Goal: Transaction & Acquisition: Purchase product/service

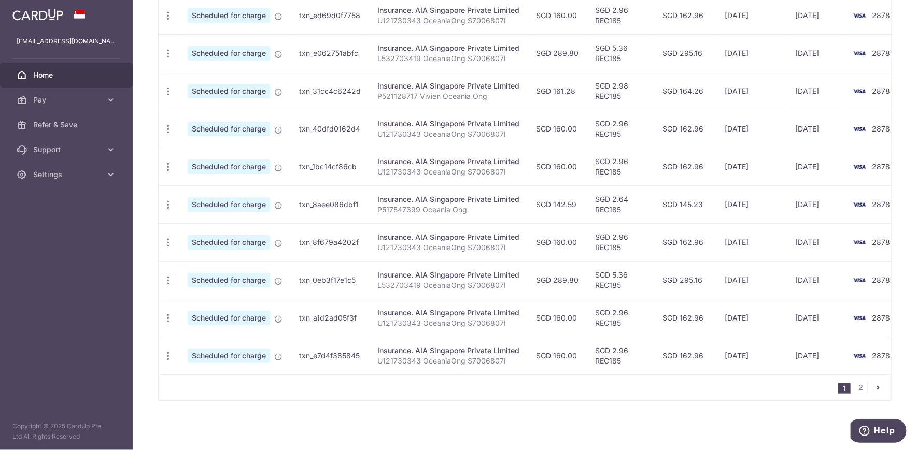
scroll to position [355, 0]
click at [855, 389] on link "2" at bounding box center [861, 387] width 12 height 12
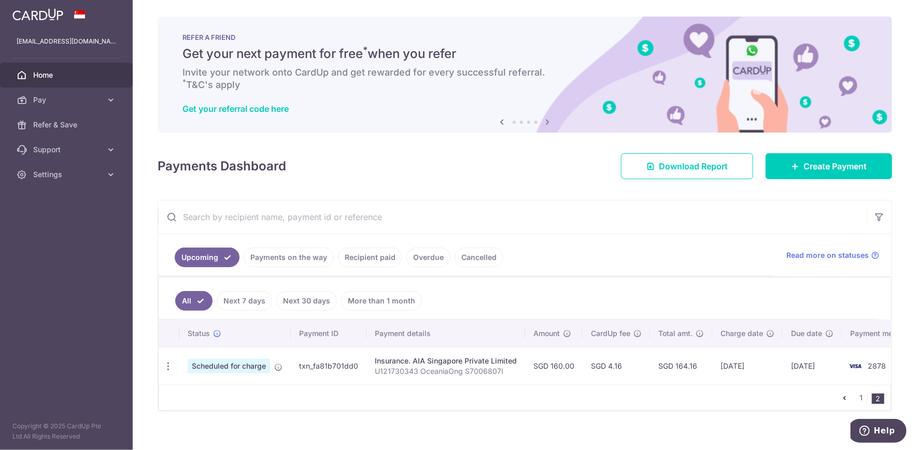
click at [481, 258] on link "Cancelled" at bounding box center [478, 258] width 49 height 20
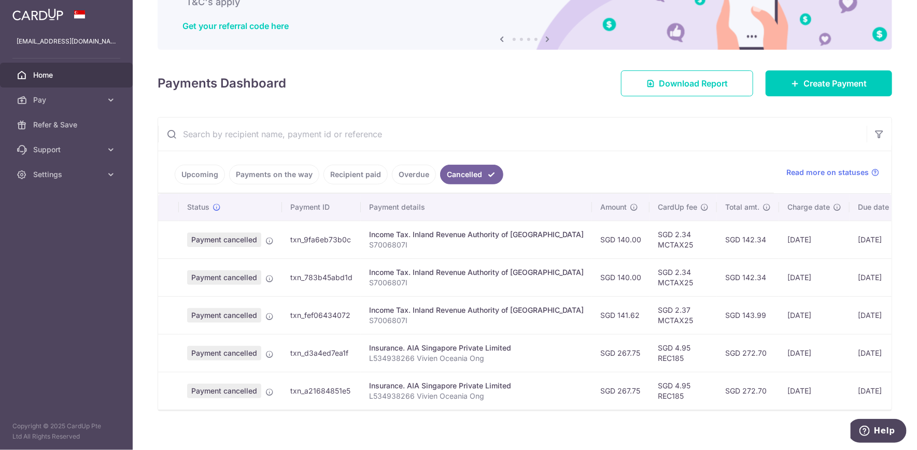
scroll to position [97, 0]
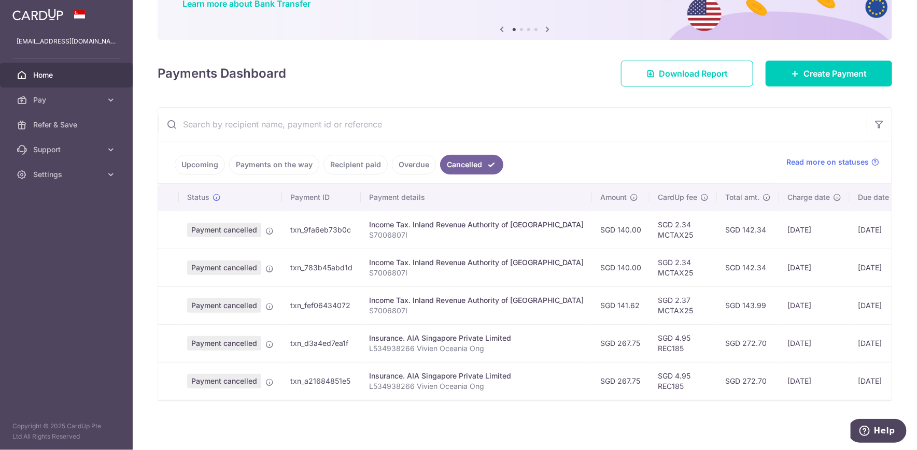
click at [350, 164] on link "Recipient paid" at bounding box center [355, 165] width 64 height 20
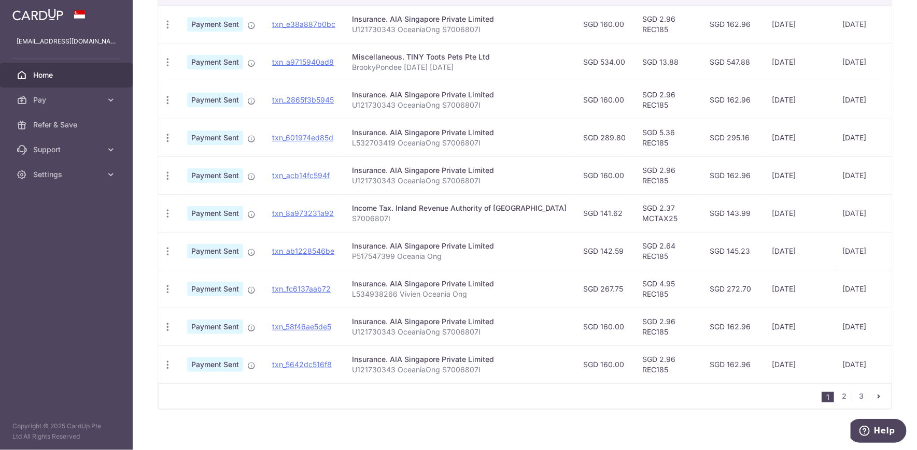
scroll to position [311, 0]
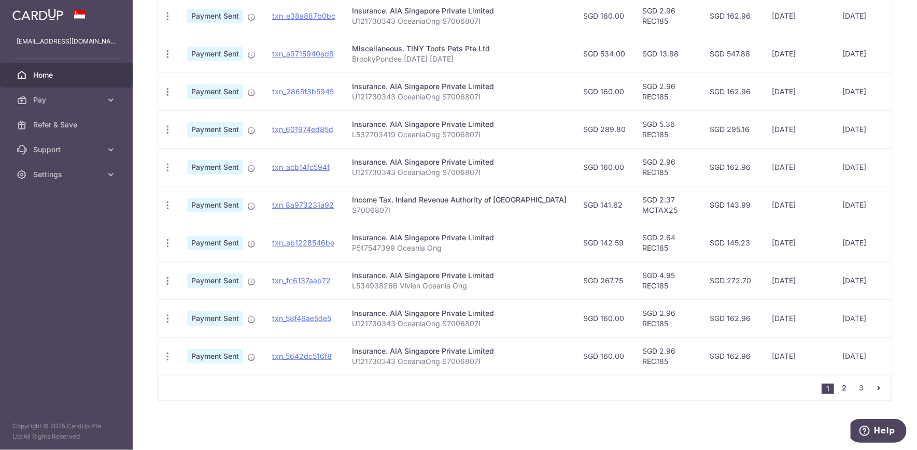
click at [840, 388] on link "2" at bounding box center [844, 388] width 12 height 12
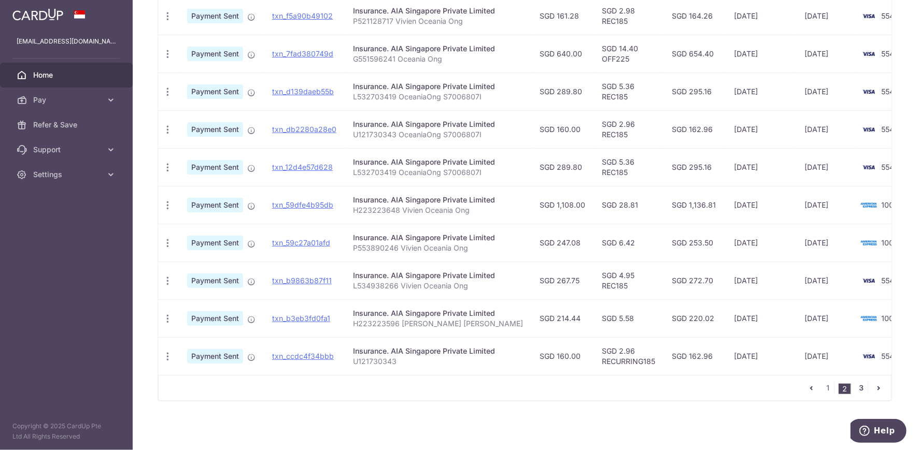
click at [858, 390] on link "3" at bounding box center [861, 388] width 12 height 12
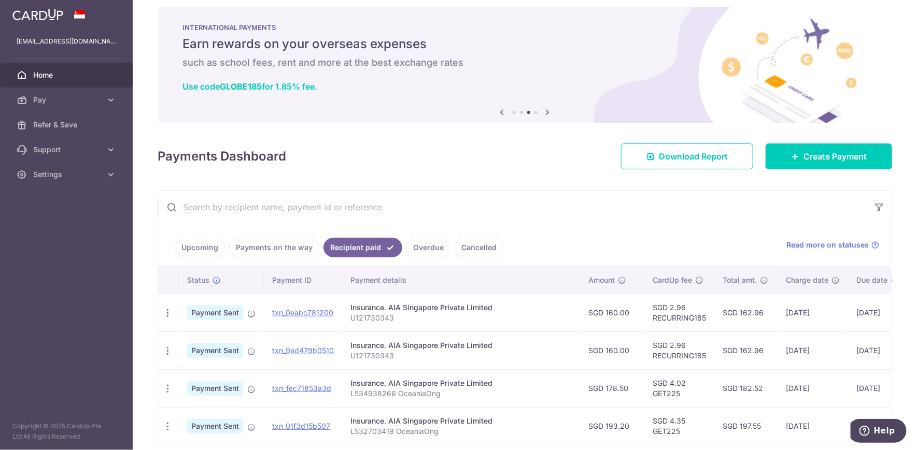
scroll to position [0, 0]
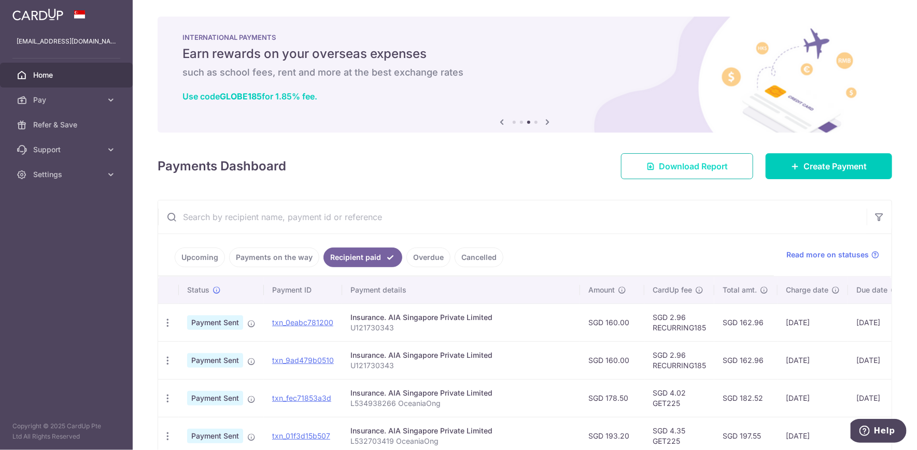
click at [696, 171] on span "Download Report" at bounding box center [693, 166] width 69 height 12
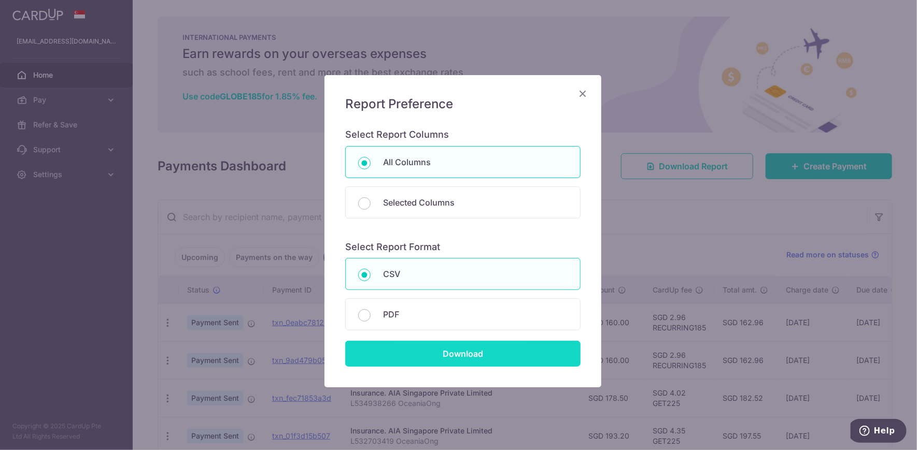
click at [457, 348] on input "Download" at bounding box center [462, 354] width 235 height 26
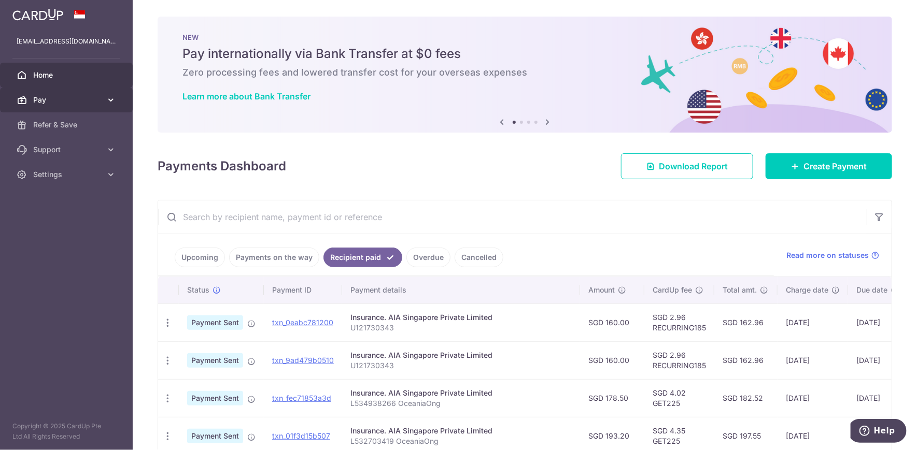
click at [64, 93] on link "Pay" at bounding box center [66, 100] width 133 height 25
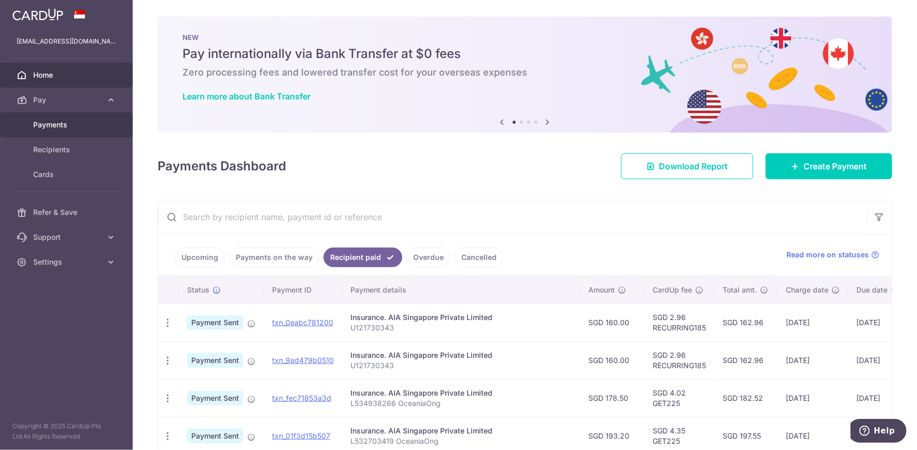
click at [54, 121] on span "Payments" at bounding box center [67, 125] width 68 height 10
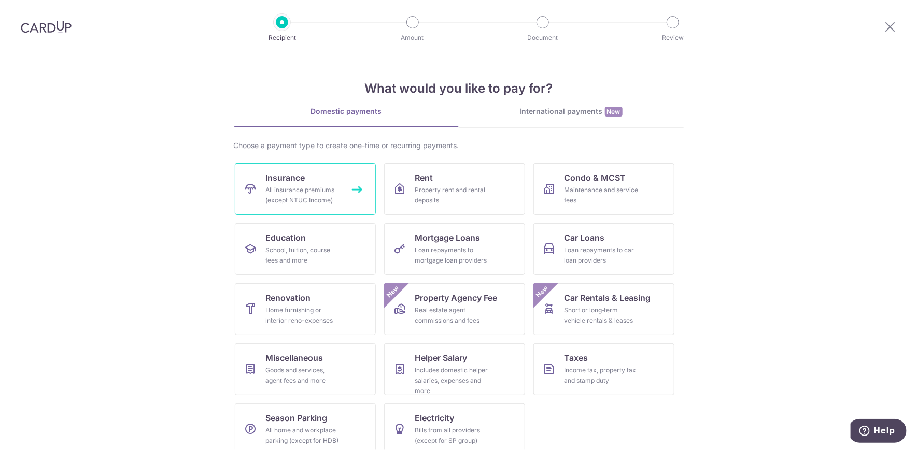
click at [311, 199] on div "All insurance premiums (except NTUC Income)" at bounding box center [303, 195] width 75 height 21
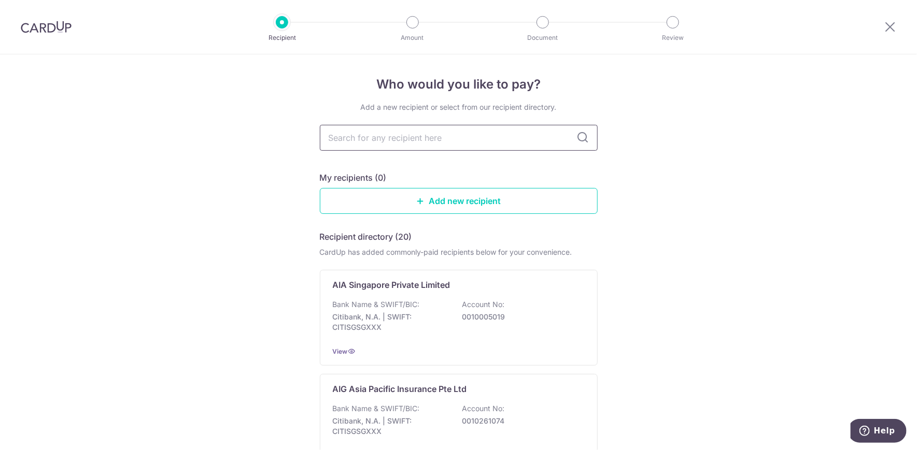
click at [462, 135] on input "text" at bounding box center [459, 138] width 278 height 26
click at [409, 305] on p "Bank Name & SWIFT/BIC:" at bounding box center [376, 305] width 87 height 10
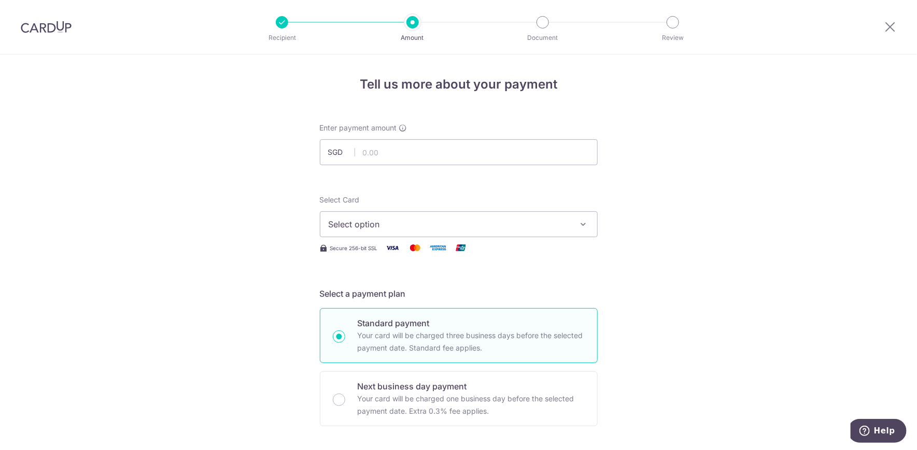
click at [420, 224] on span "Select option" at bounding box center [449, 224] width 241 height 12
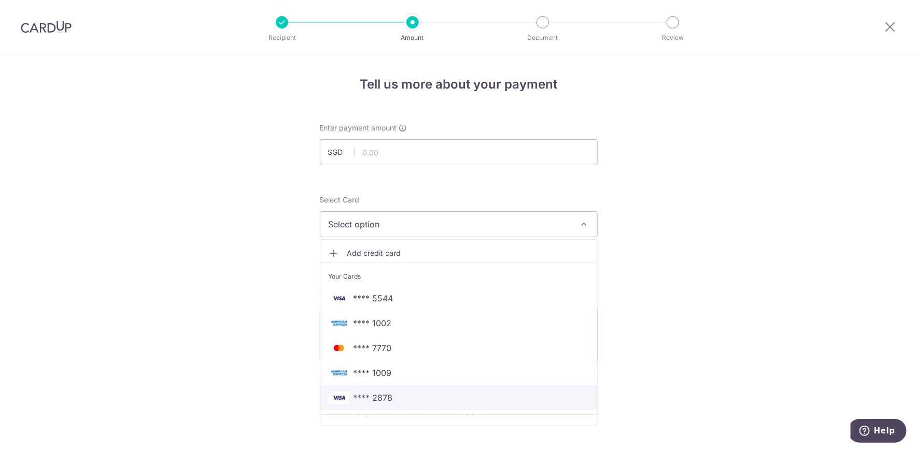
click at [381, 403] on span "**** 2878" at bounding box center [372, 398] width 39 height 12
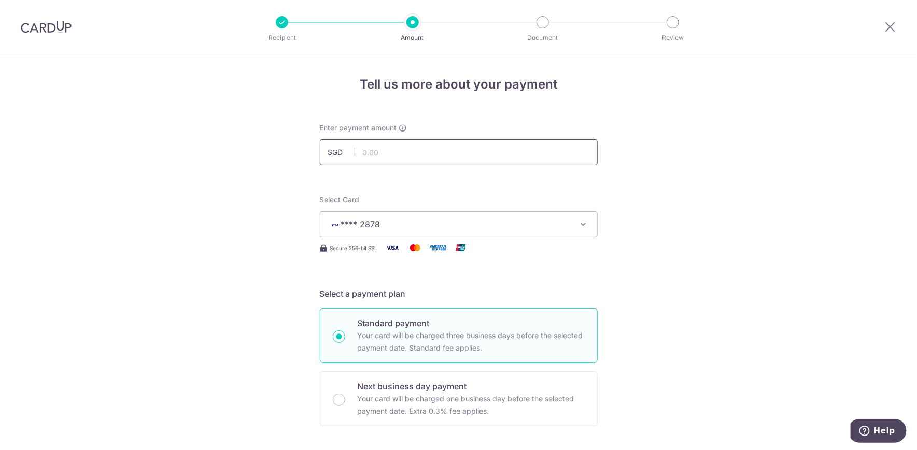
click at [383, 148] on input "text" at bounding box center [459, 152] width 278 height 26
click at [364, 157] on input "text" at bounding box center [459, 152] width 278 height 26
type input "267.75"
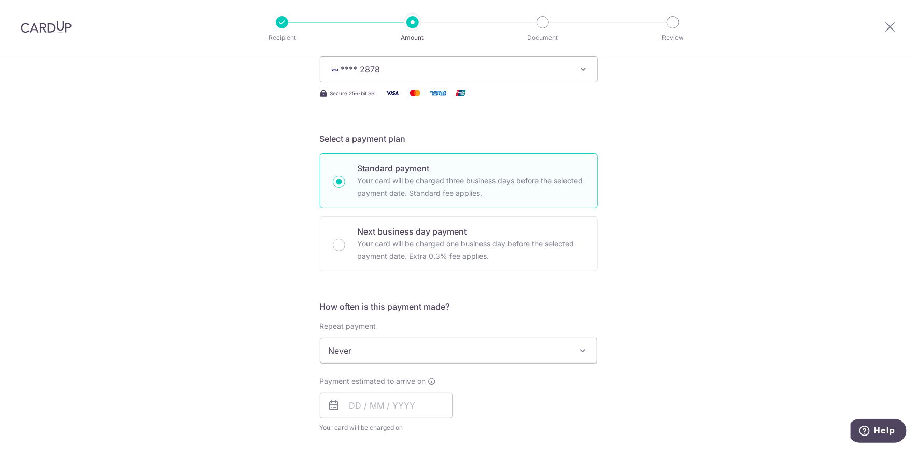
scroll to position [173, 0]
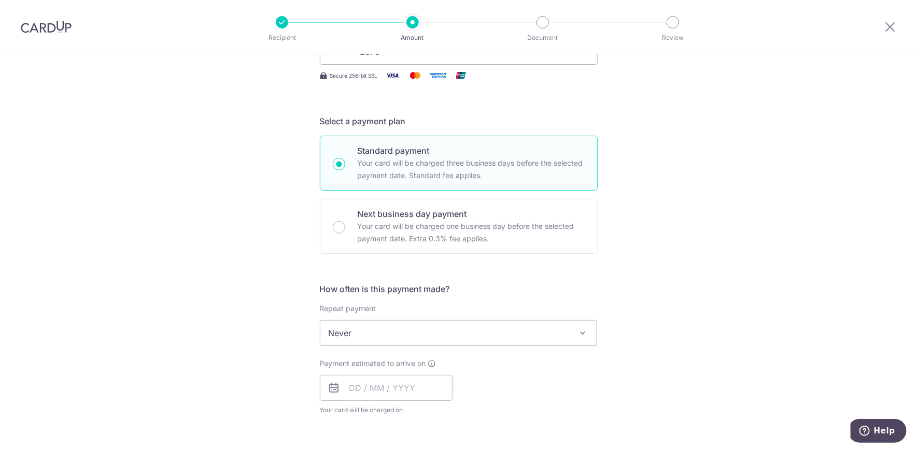
click at [404, 338] on span "Never" at bounding box center [458, 333] width 277 height 25
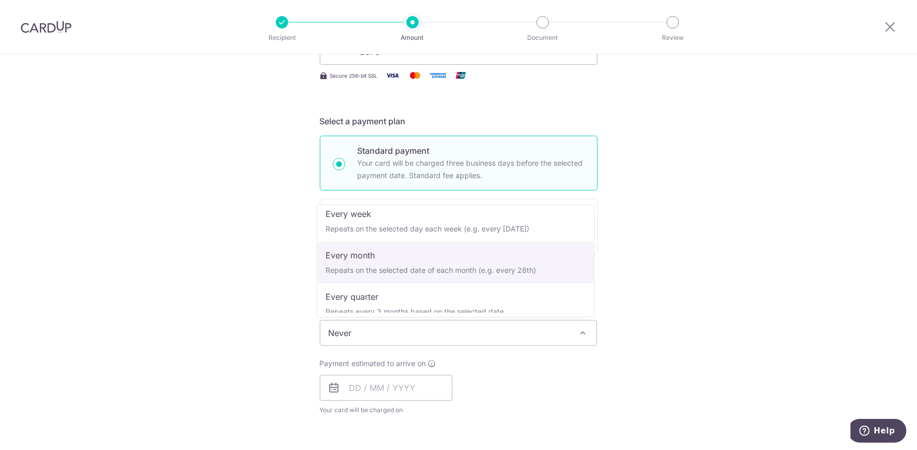
scroll to position [58, 0]
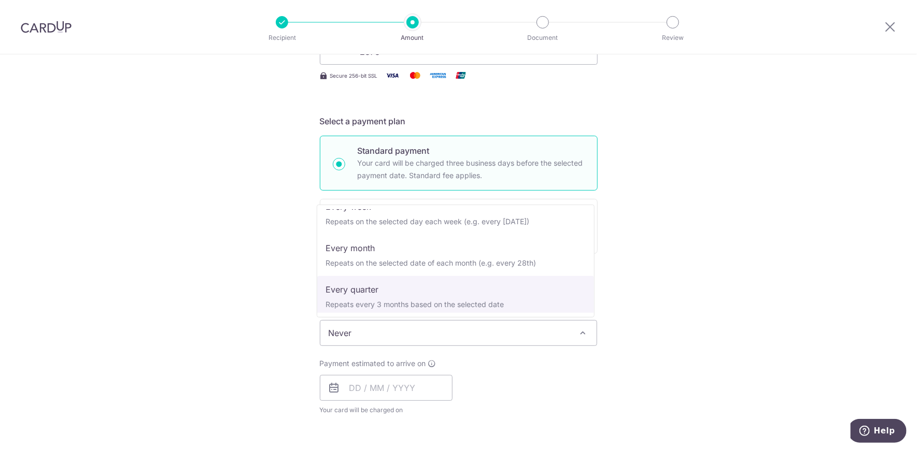
select select "4"
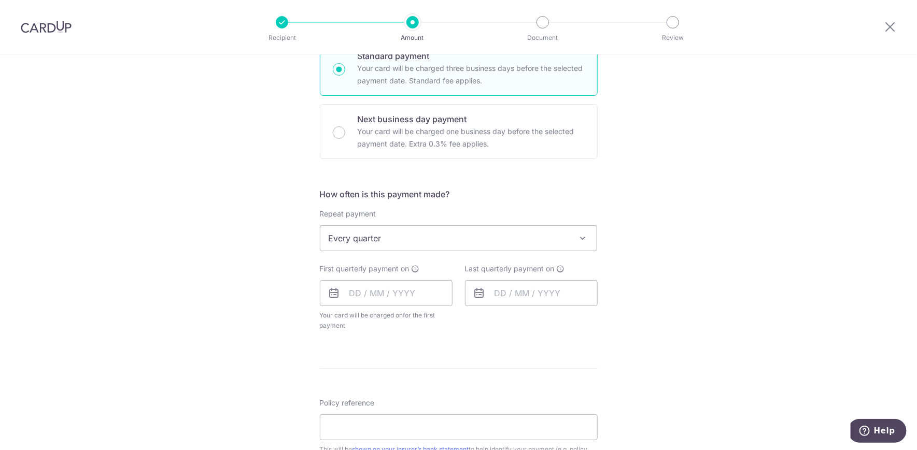
scroll to position [288, 0]
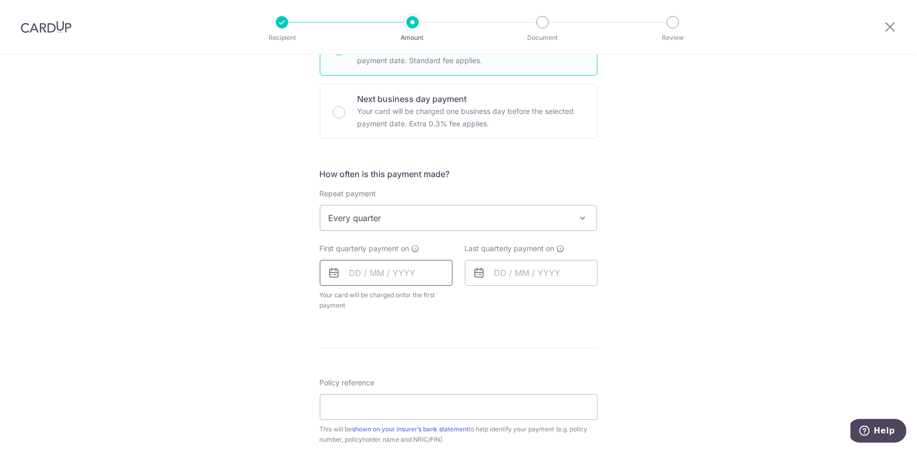
click at [358, 275] on input "text" at bounding box center [386, 273] width 133 height 26
drag, startPoint x: 364, startPoint y: 408, endPoint x: 594, endPoint y: 339, distance: 240.3
click at [364, 408] on link "18" at bounding box center [361, 409] width 17 height 17
type input "18/08/2025"
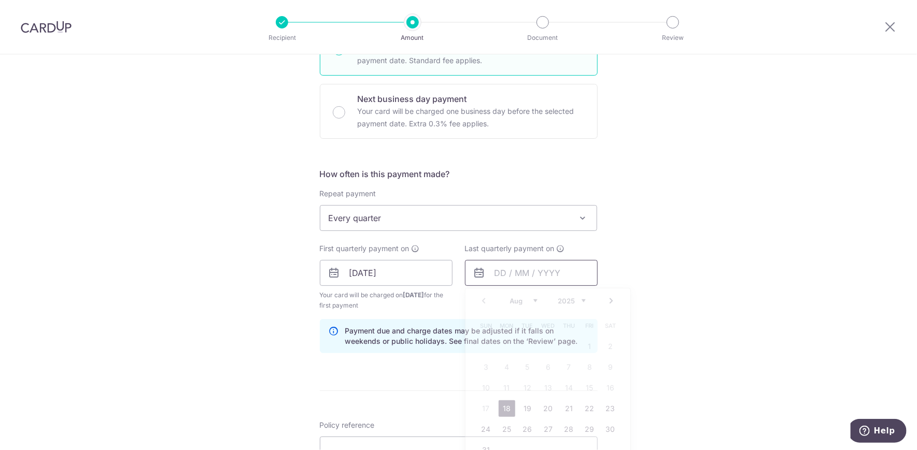
click at [569, 272] on input "text" at bounding box center [531, 273] width 133 height 26
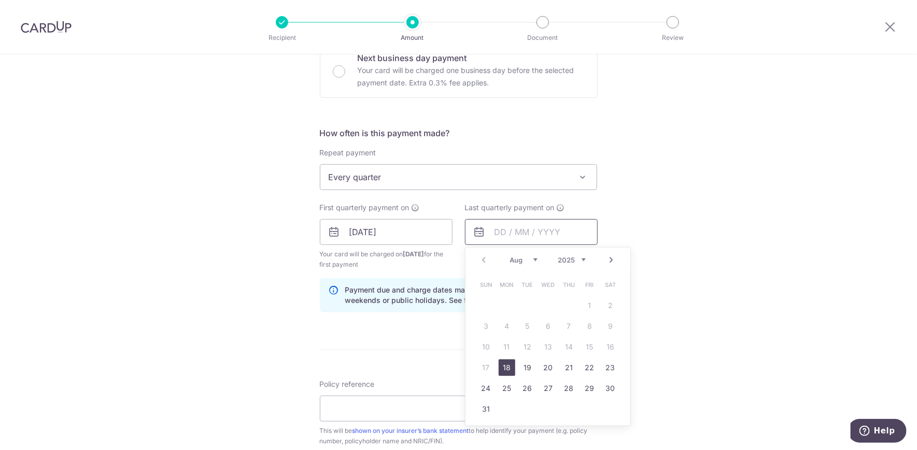
scroll to position [345, 0]
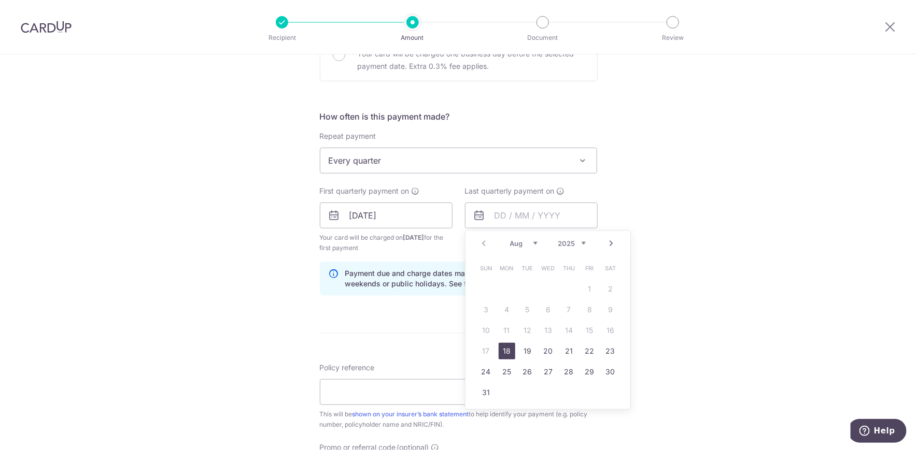
click at [530, 243] on select "Aug Sep Oct Nov Dec" at bounding box center [523, 243] width 27 height 8
click at [542, 370] on link "31" at bounding box center [548, 372] width 17 height 17
type input "31/12/2025"
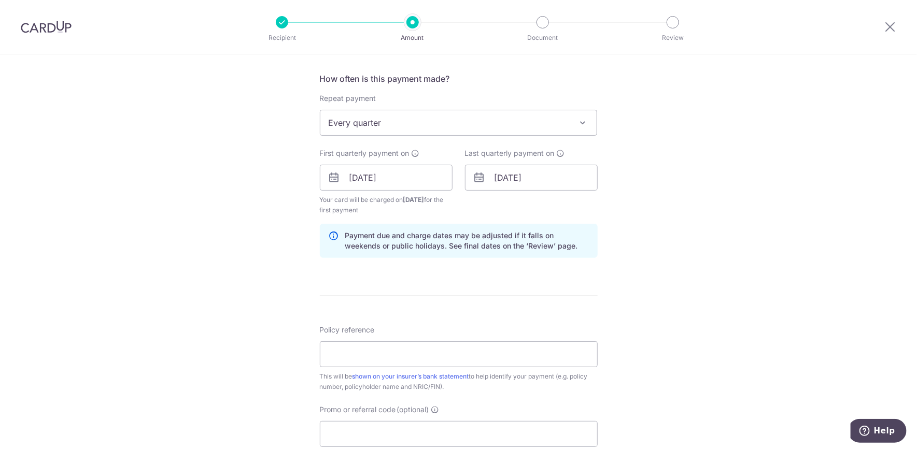
scroll to position [460, 0]
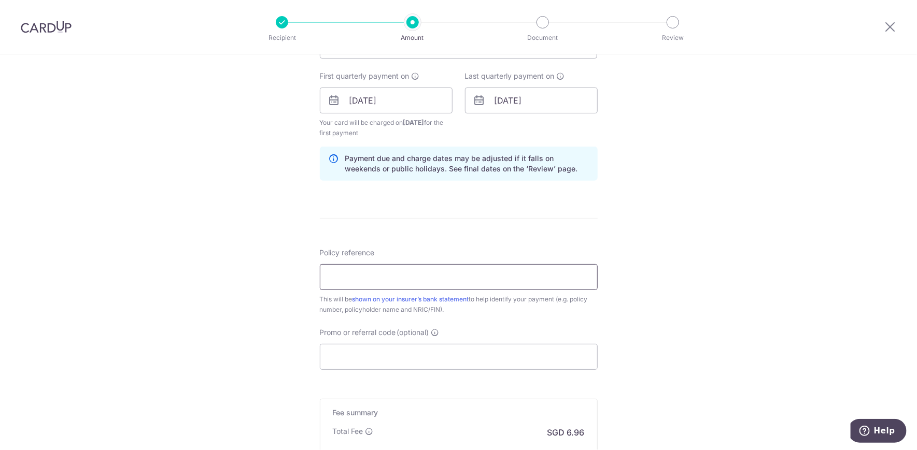
click at [323, 280] on input "Policy reference" at bounding box center [459, 277] width 278 height 26
drag, startPoint x: 327, startPoint y: 280, endPoint x: 525, endPoint y: 276, distance: 198.0
click at [525, 276] on input "Policy reference" at bounding box center [459, 277] width 278 height 26
paste input "L534938266"
type input "L534938266 Vivien Oceania Ong"
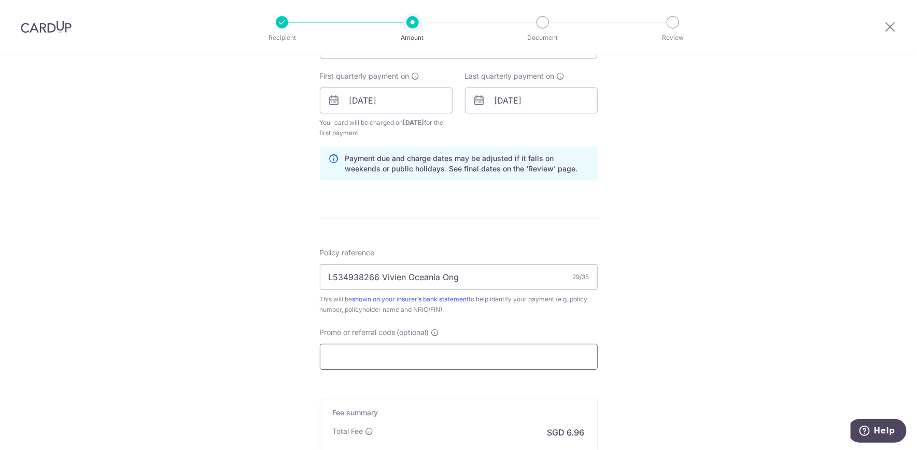
click at [394, 357] on input "Promo or referral code (optional)" at bounding box center [459, 357] width 278 height 26
paste input "REC185"
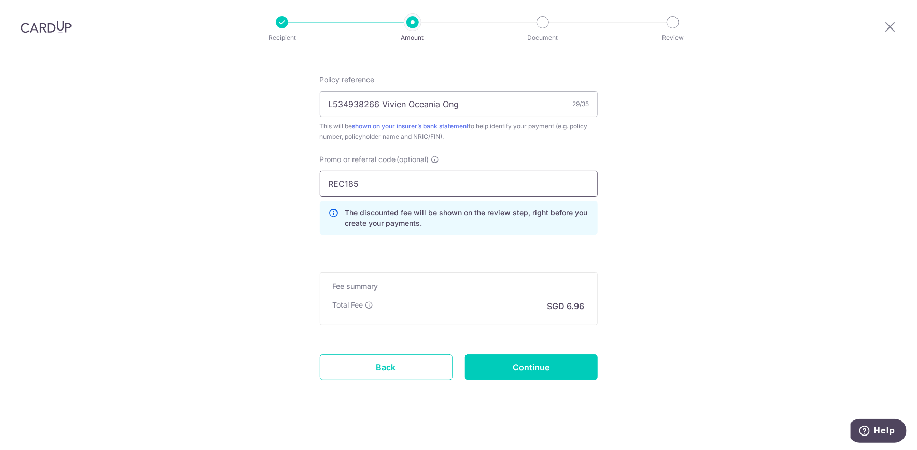
scroll to position [639, 0]
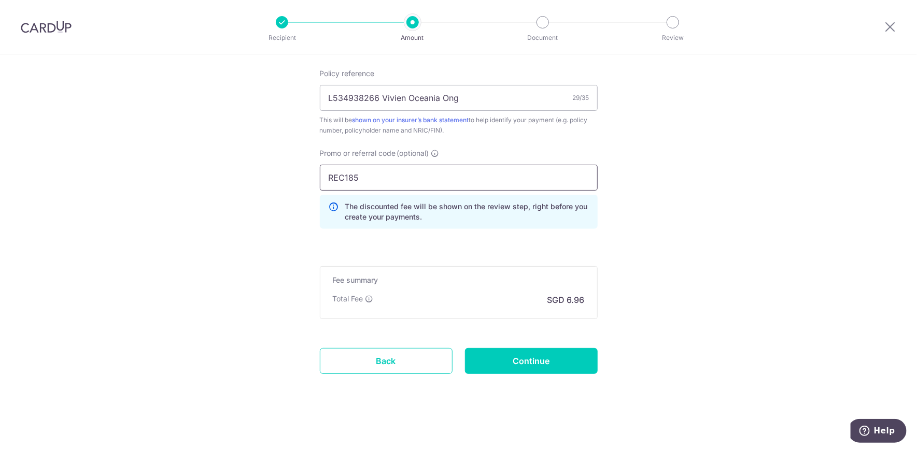
type input "REC185"
click at [537, 364] on input "Continue" at bounding box center [531, 361] width 133 height 26
type input "Create Schedule"
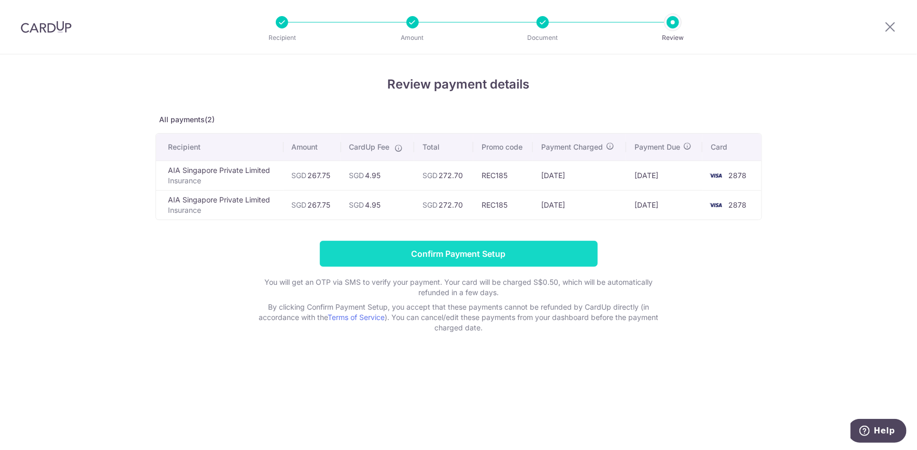
click at [494, 255] on input "Confirm Payment Setup" at bounding box center [459, 254] width 278 height 26
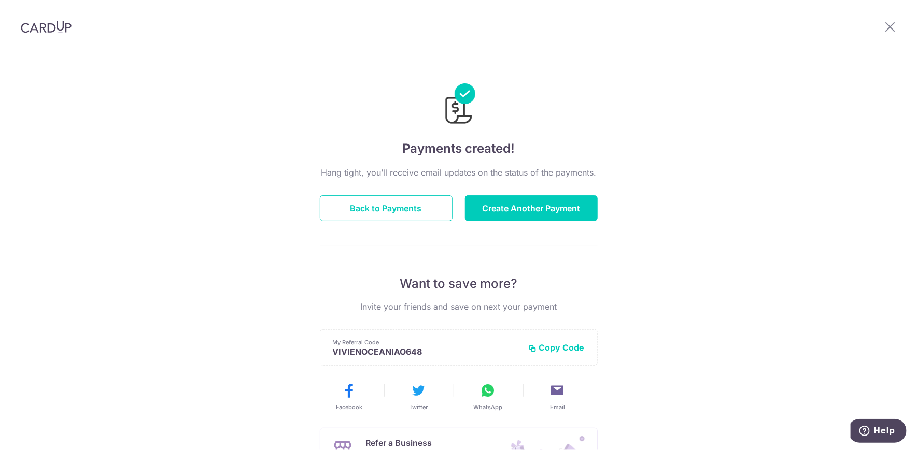
click at [818, 279] on div "Payments created! Hang tight, you’ll receive email updates on the status of the…" at bounding box center [458, 330] width 917 height 553
click at [359, 207] on button "Back to Payments" at bounding box center [386, 208] width 133 height 26
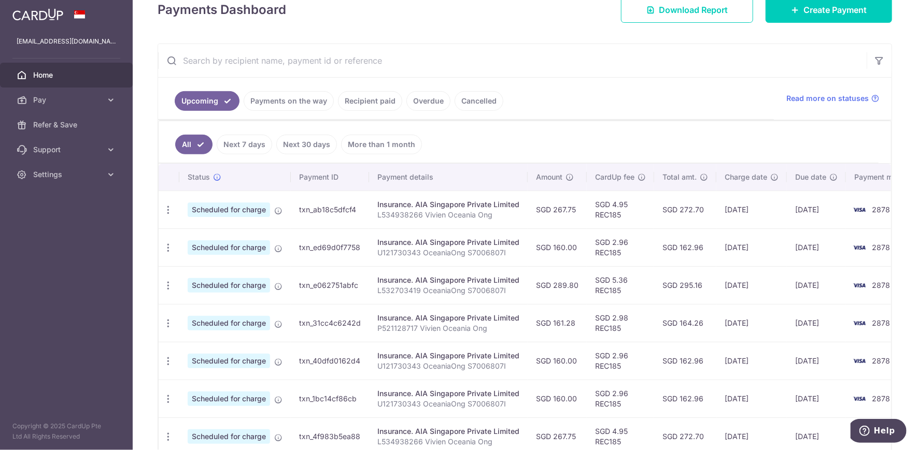
scroll to position [230, 0]
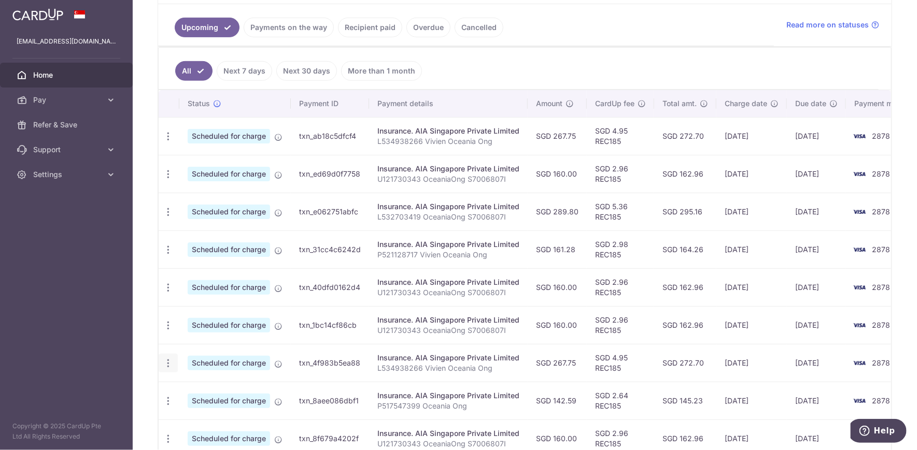
click at [166, 142] on icon "button" at bounding box center [168, 136] width 11 height 11
click at [169, 389] on icon at bounding box center [173, 392] width 12 height 12
radio input "true"
type input "267.75"
type input "18/11/2025"
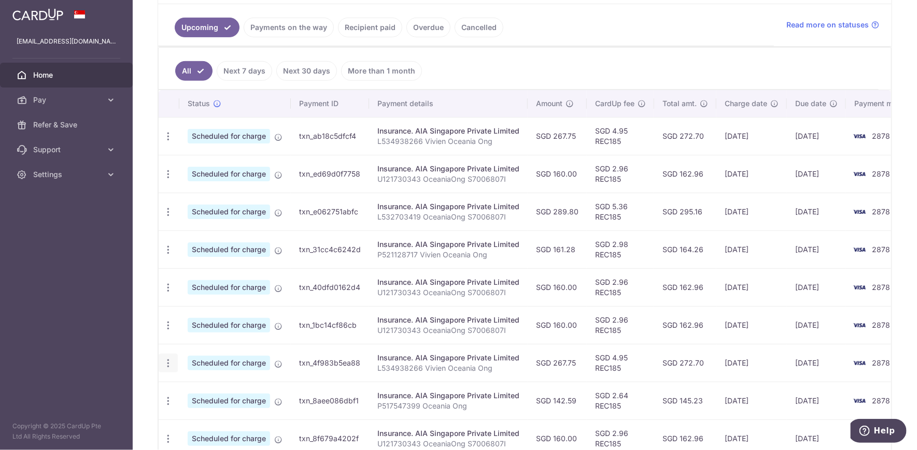
type input "L534938266 Vivien Oceania Ong"
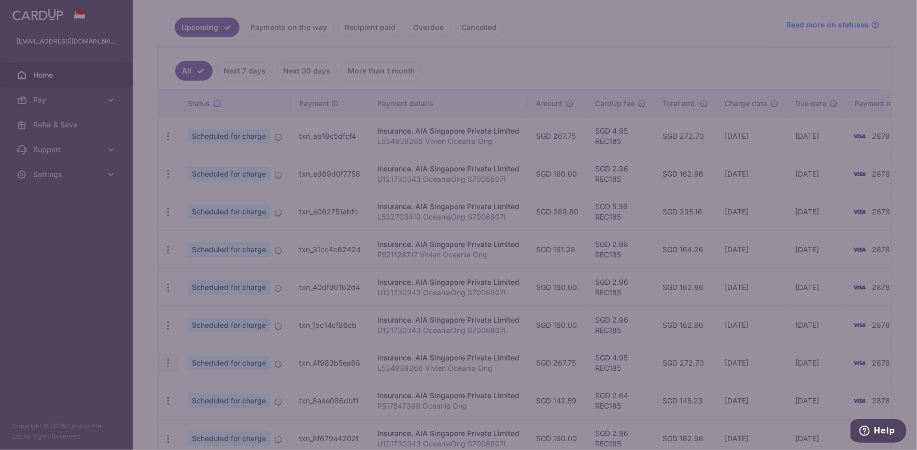
type input "REC185"
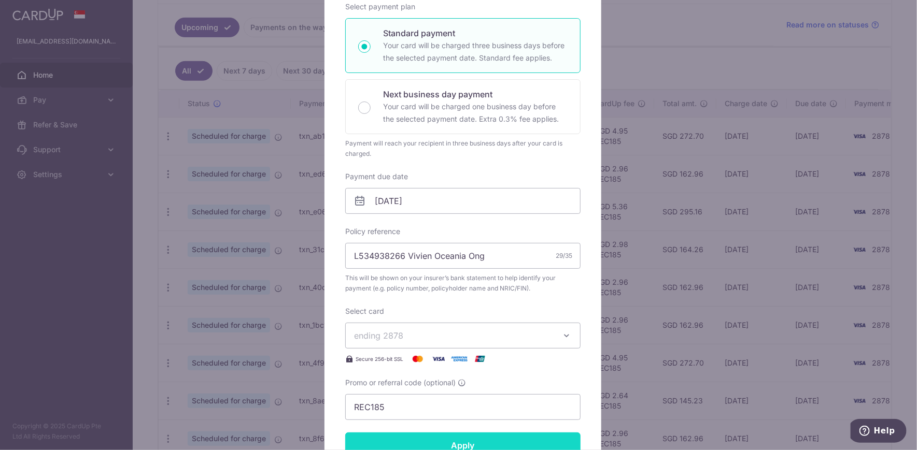
scroll to position [115, 0]
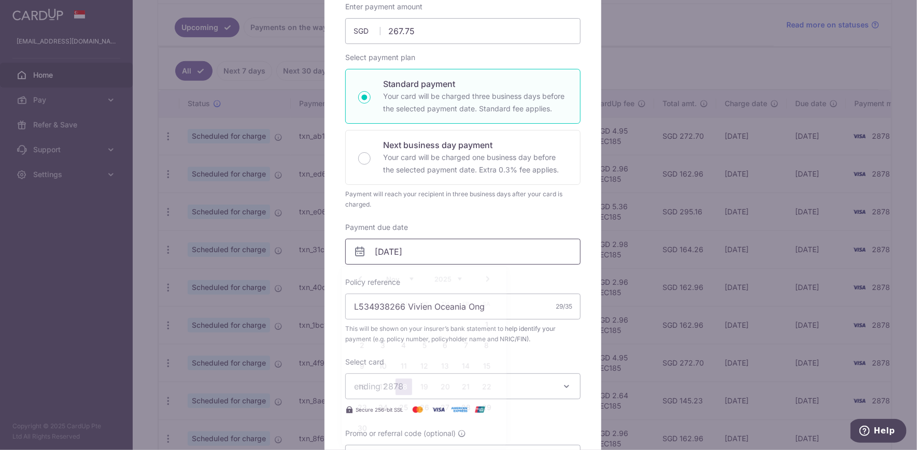
click at [430, 248] on input "18/11/2025" at bounding box center [462, 252] width 235 height 26
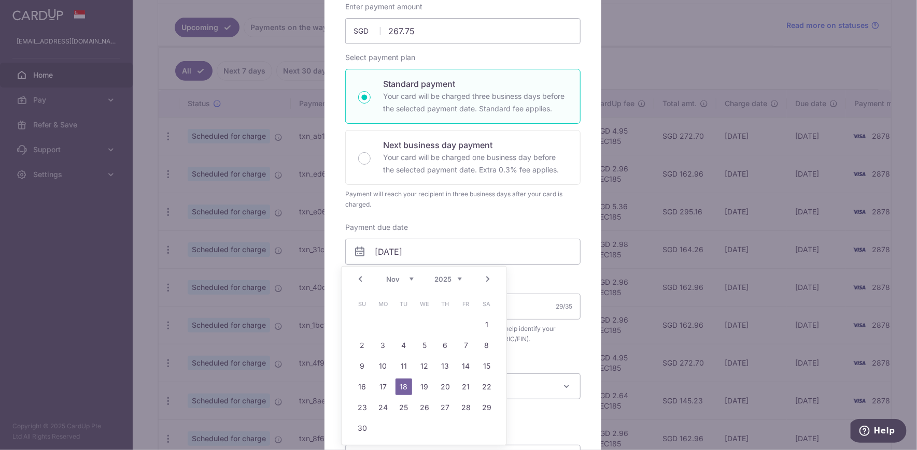
click at [360, 277] on link "Prev" at bounding box center [360, 279] width 12 height 12
click at [426, 409] on link "27" at bounding box center [424, 408] width 17 height 17
type input "27/08/2025"
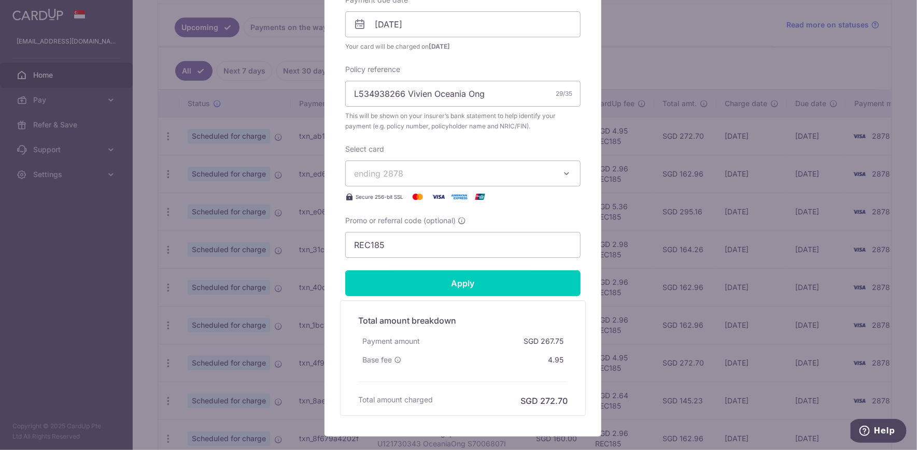
scroll to position [403, 0]
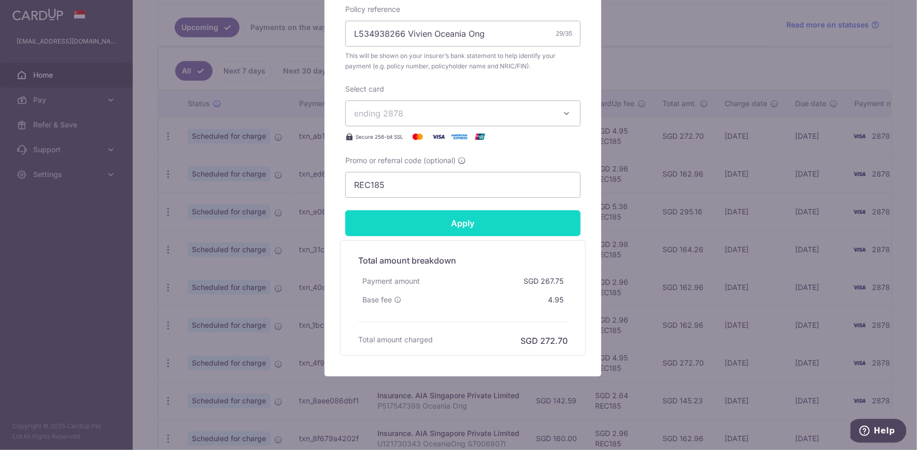
click at [456, 224] on input "Apply" at bounding box center [462, 223] width 235 height 26
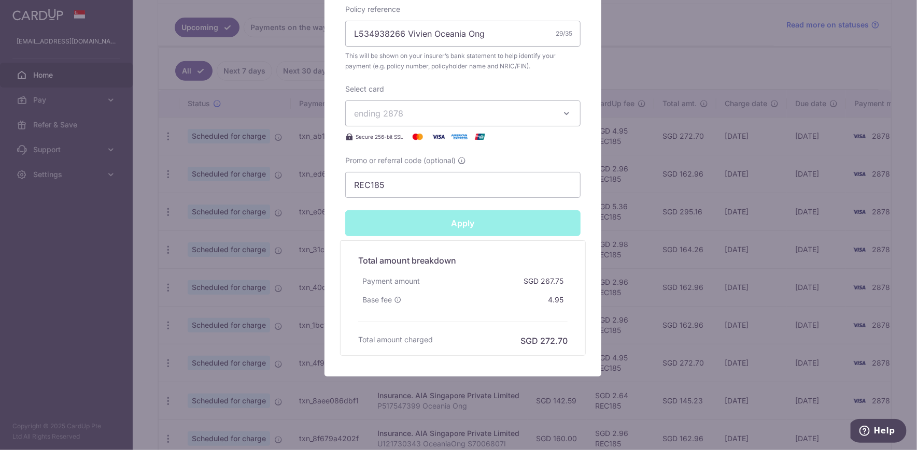
type input "Successfully Applied"
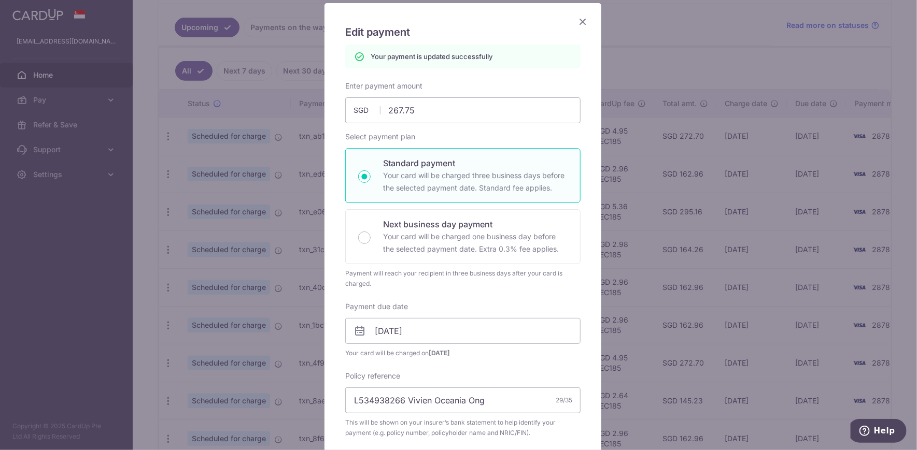
scroll to position [0, 0]
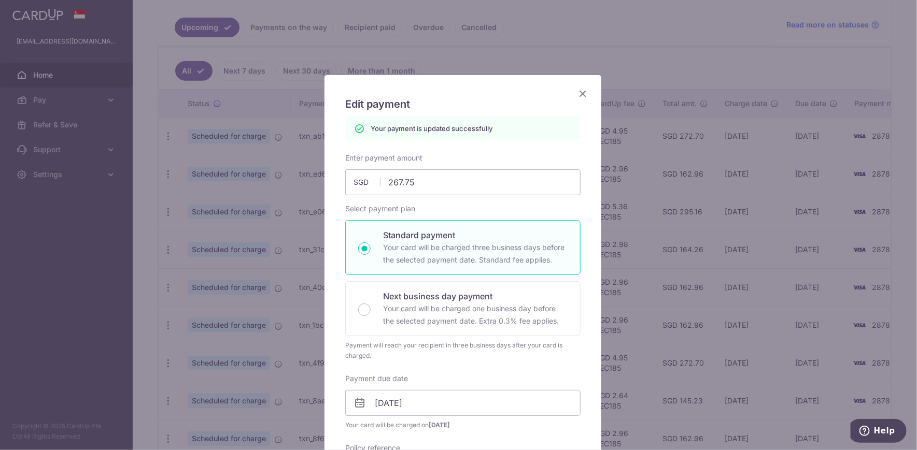
click at [576, 91] on icon "Close" at bounding box center [582, 93] width 12 height 13
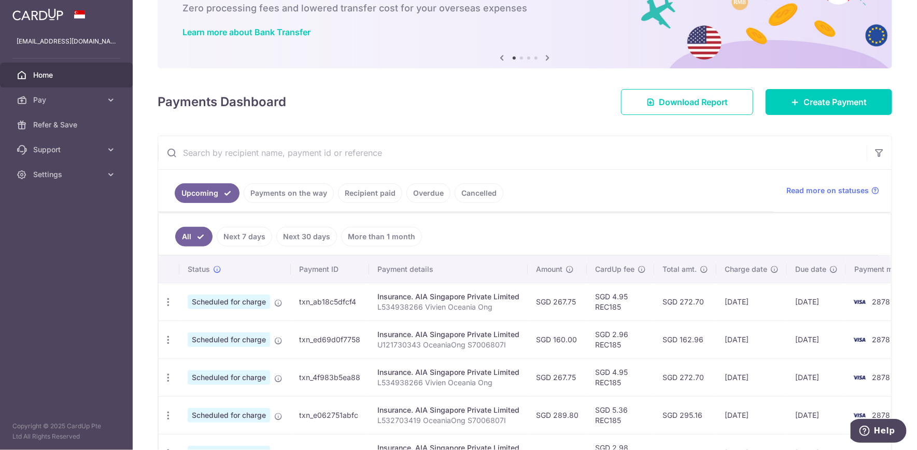
scroll to position [173, 0]
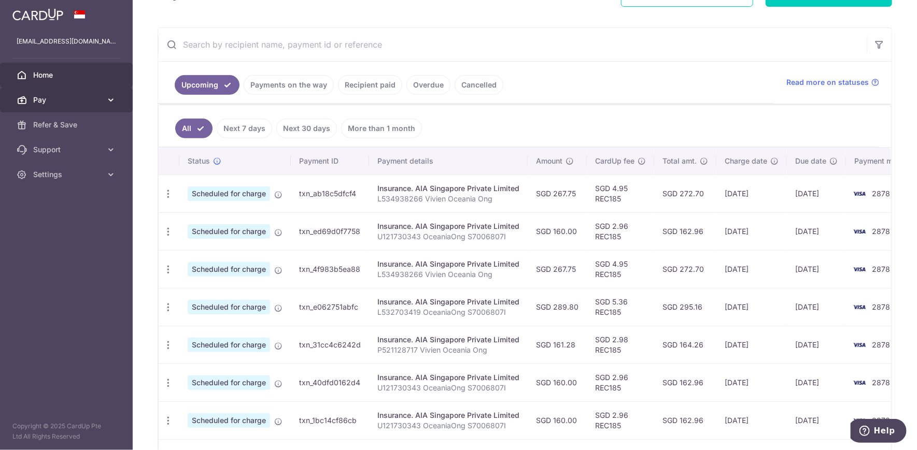
click at [55, 105] on span "Pay" at bounding box center [67, 100] width 68 height 10
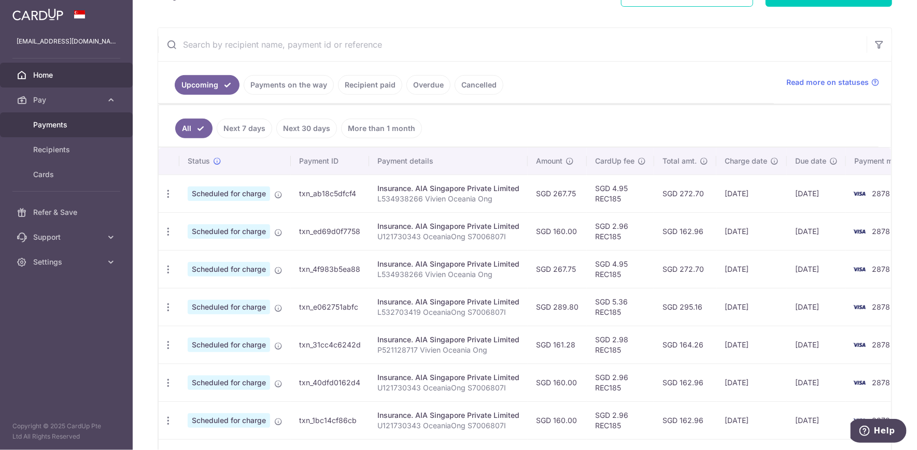
click at [53, 124] on span "Payments" at bounding box center [67, 125] width 68 height 10
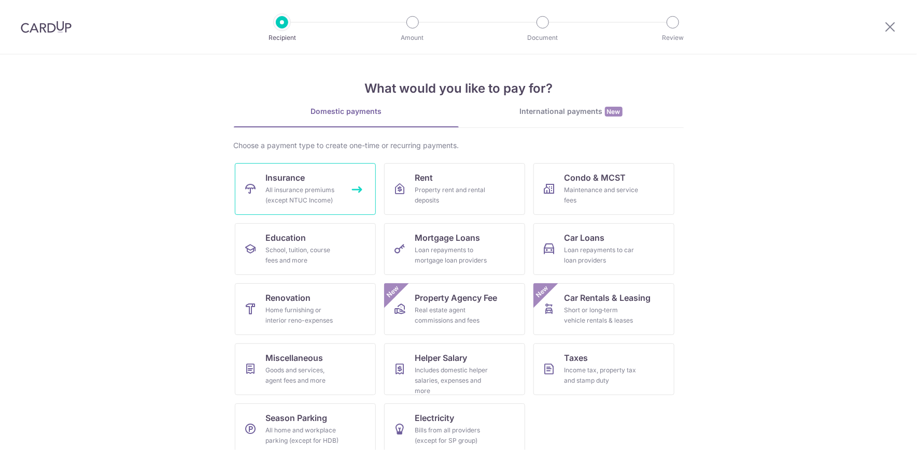
click at [304, 195] on div "All insurance premiums (except NTUC Income)" at bounding box center [303, 195] width 75 height 21
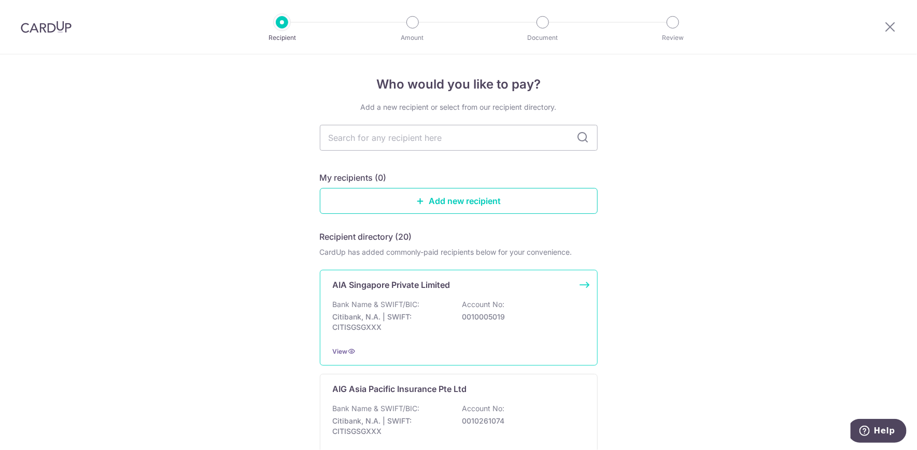
click at [395, 286] on p "AIA Singapore Private Limited" at bounding box center [392, 285] width 118 height 12
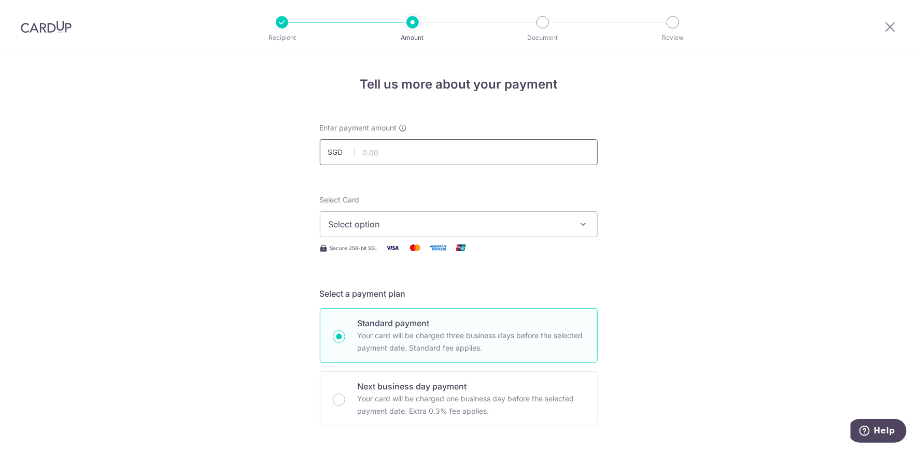
click at [375, 152] on input "text" at bounding box center [459, 152] width 278 height 26
type input "267.75"
click at [545, 224] on span "Select option" at bounding box center [449, 224] width 241 height 12
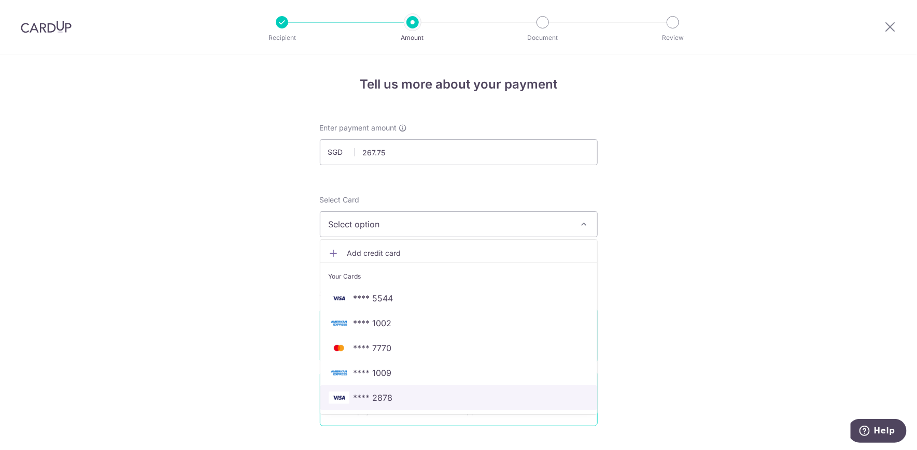
click at [386, 399] on span "**** 2878" at bounding box center [372, 398] width 39 height 12
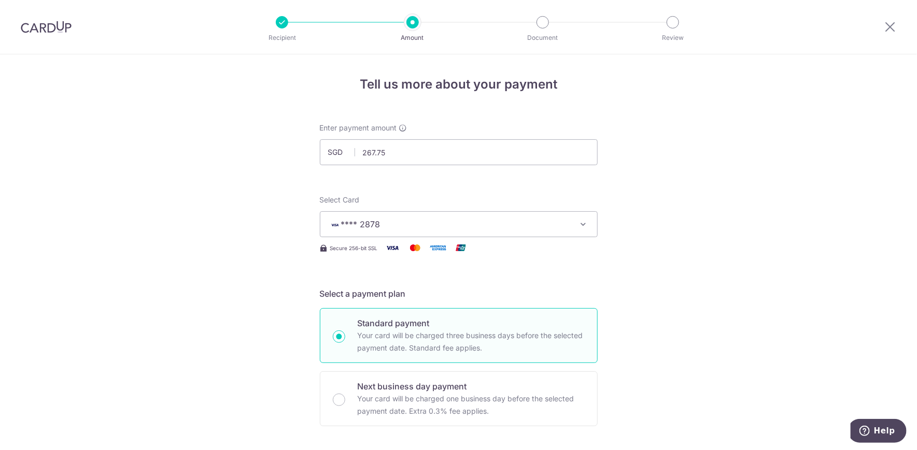
scroll to position [173, 0]
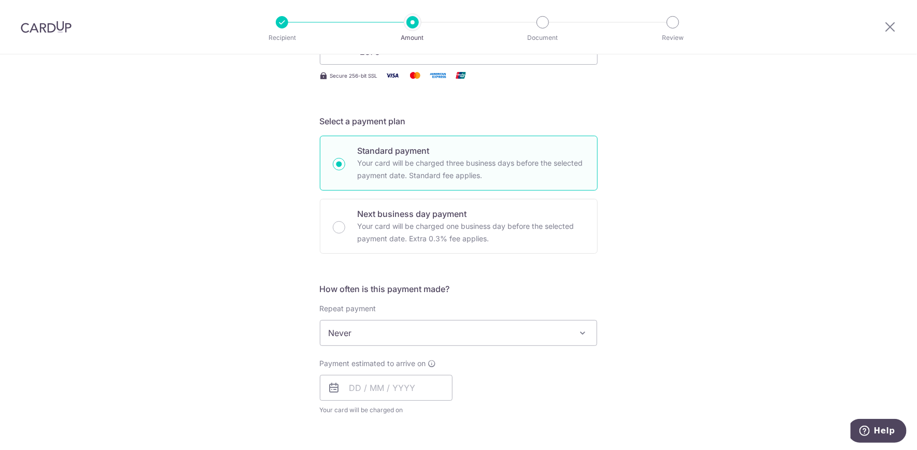
click at [389, 334] on span "Never" at bounding box center [458, 333] width 277 height 25
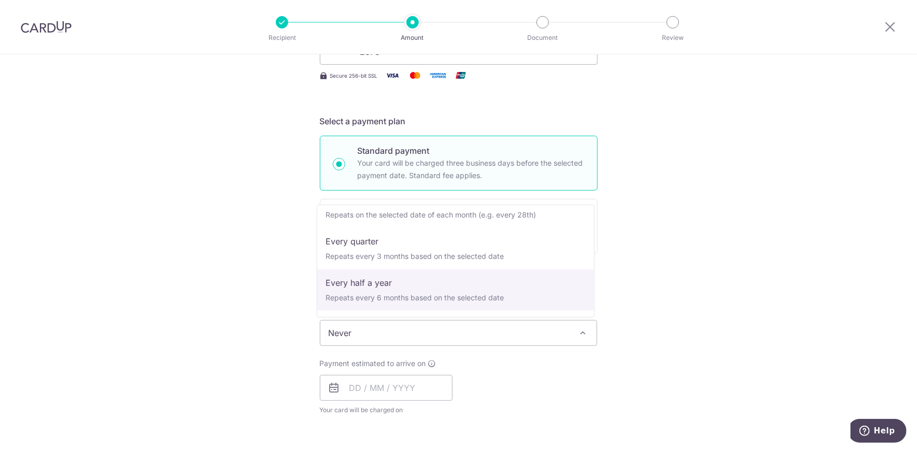
scroll to position [88, 0]
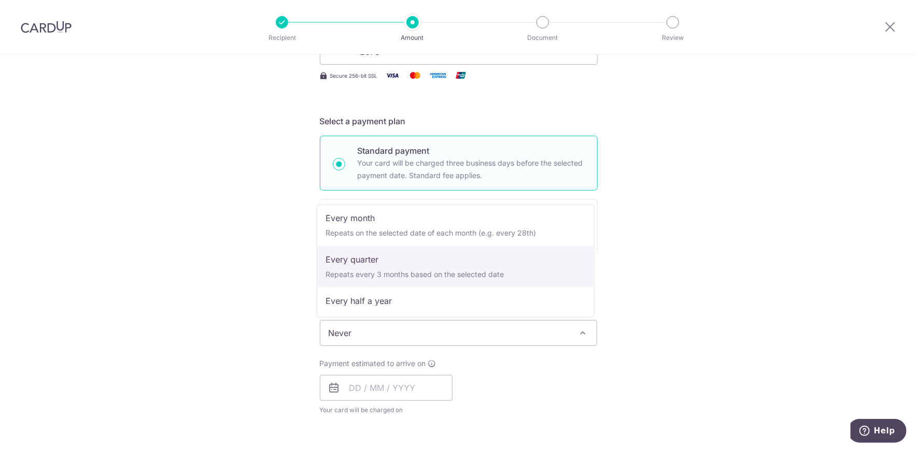
select select "4"
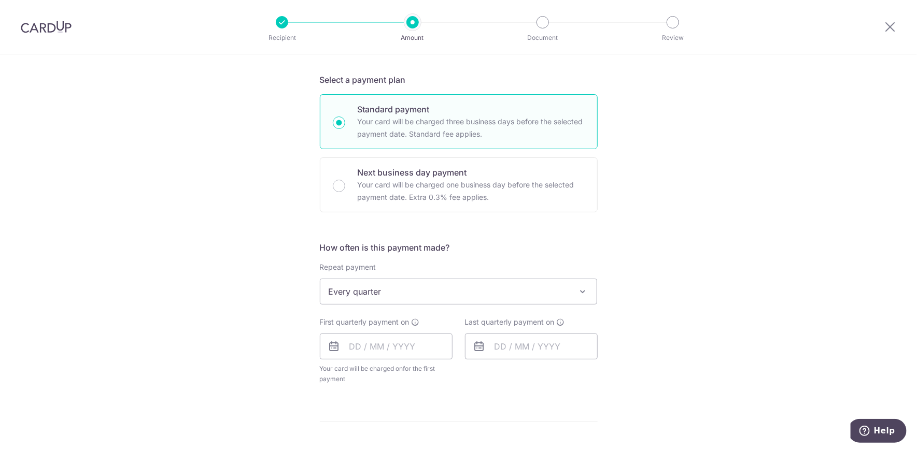
scroll to position [288, 0]
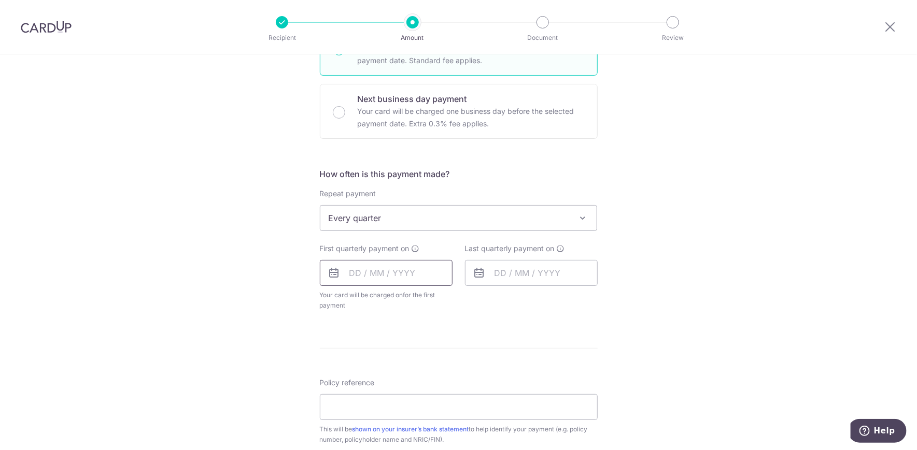
click at [351, 274] on input "text" at bounding box center [386, 273] width 133 height 26
click at [365, 298] on select "Aug Sep Oct Nov Dec" at bounding box center [378, 301] width 27 height 8
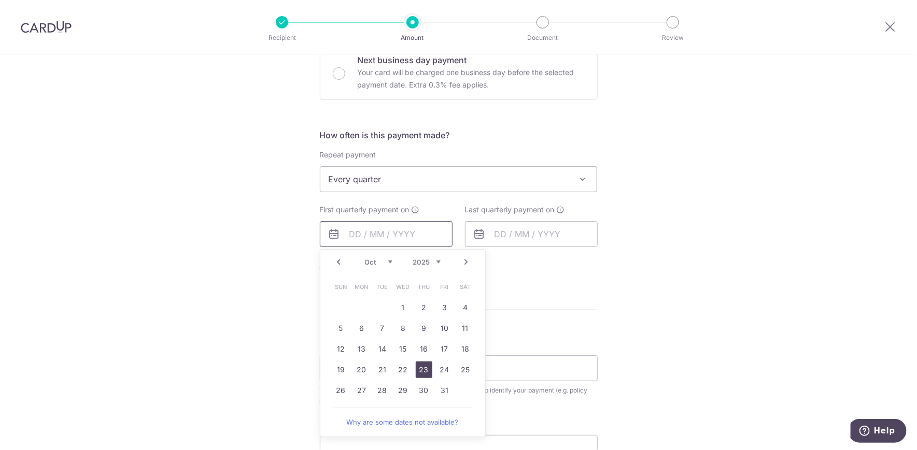
scroll to position [345, 0]
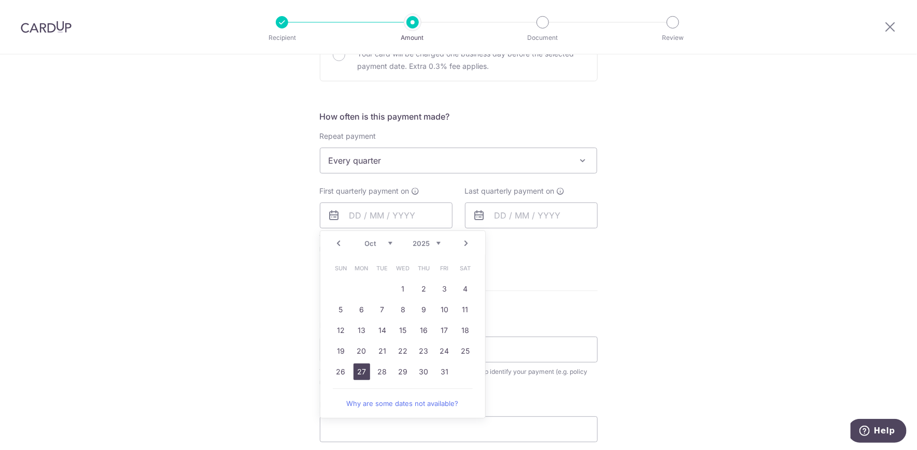
click at [360, 370] on link "27" at bounding box center [361, 372] width 17 height 17
type input "27/10/2025"
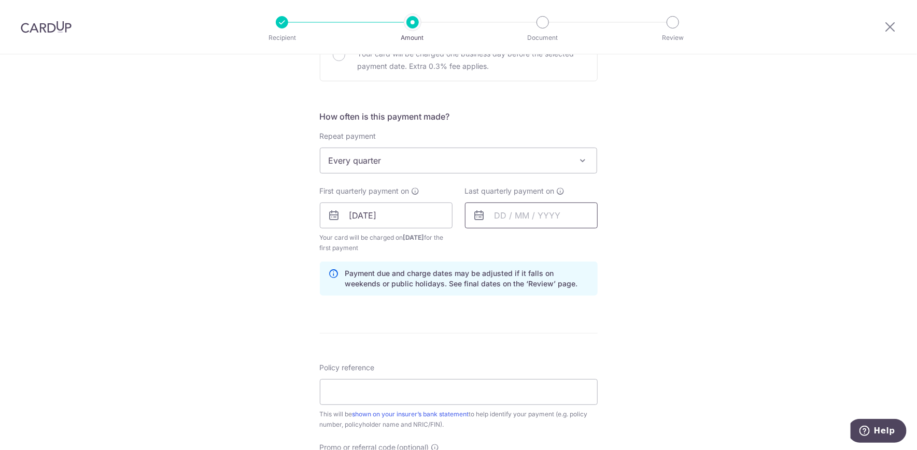
click at [548, 219] on input "text" at bounding box center [531, 216] width 133 height 26
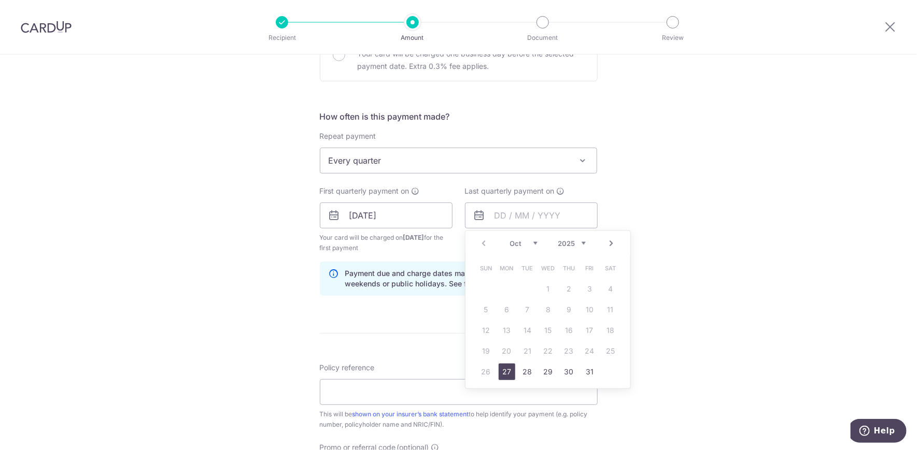
click at [530, 244] on select "Oct Nov Dec" at bounding box center [523, 243] width 27 height 8
click at [578, 241] on select "2025 2026 2027 2028 2029 2030 2031 2032 2033 2034 2035" at bounding box center [571, 243] width 27 height 8
click at [534, 243] on select "Jan Feb Mar Apr May Jun Jul Aug Sep Oct Nov Dec" at bounding box center [523, 243] width 27 height 8
click at [519, 373] on link "31" at bounding box center [527, 372] width 17 height 17
type input "31/03/2026"
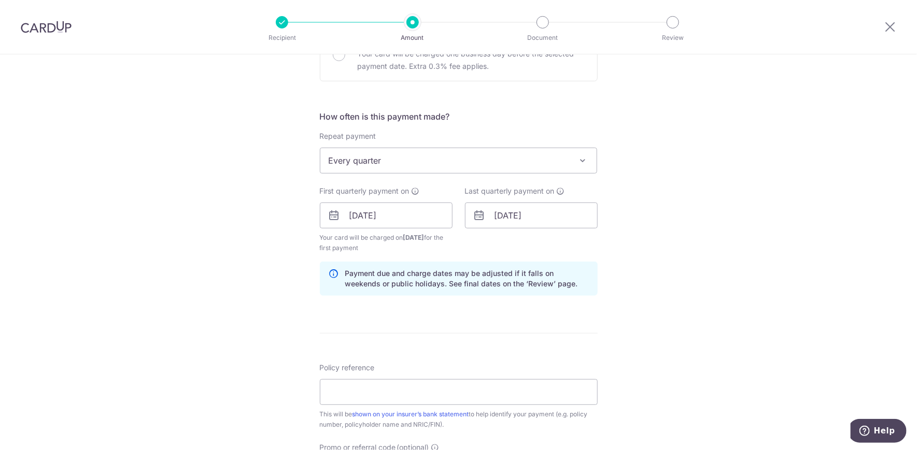
scroll to position [403, 0]
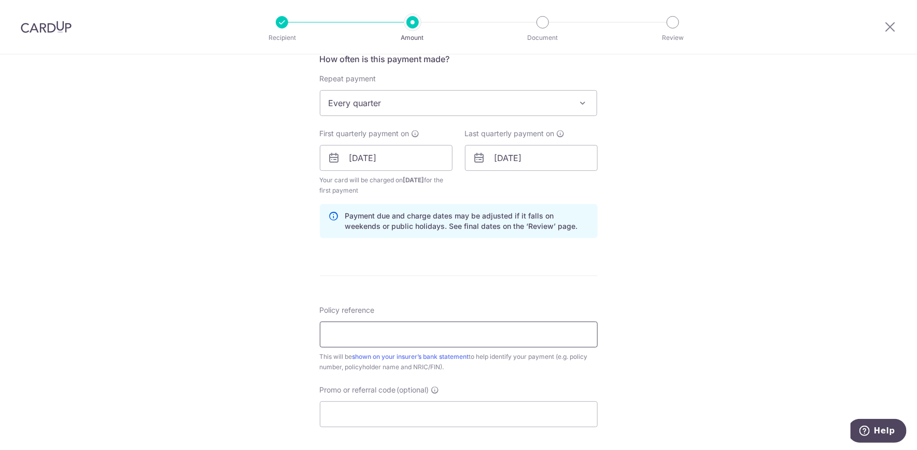
click at [377, 336] on input "Policy reference" at bounding box center [459, 335] width 278 height 26
type input "L534938266 Vivien Oceania Ong"
type input "REC185"
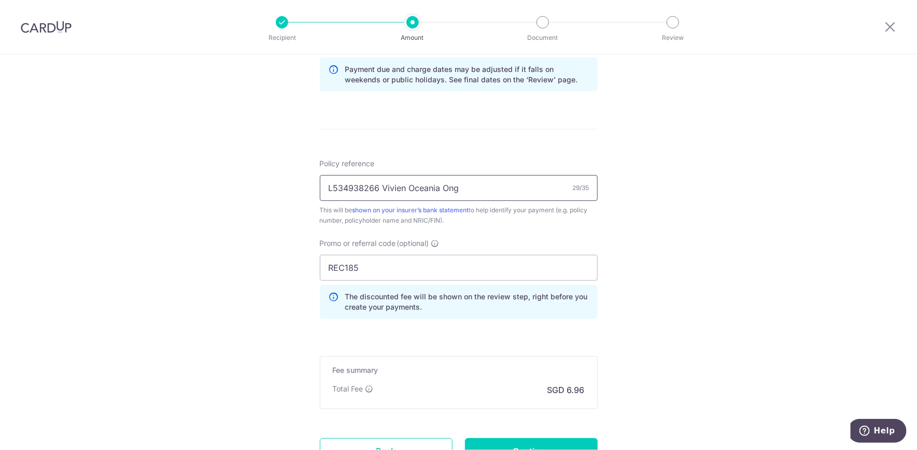
scroll to position [576, 0]
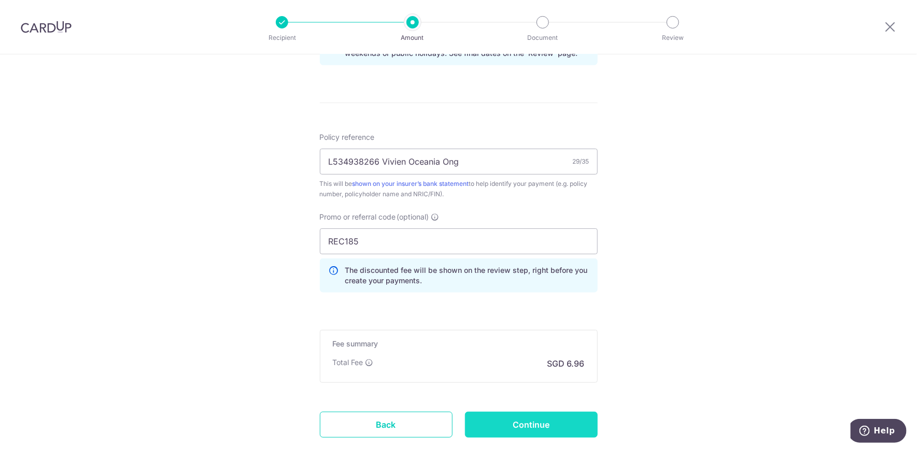
click at [543, 423] on input "Continue" at bounding box center [531, 425] width 133 height 26
type input "Create Schedule"
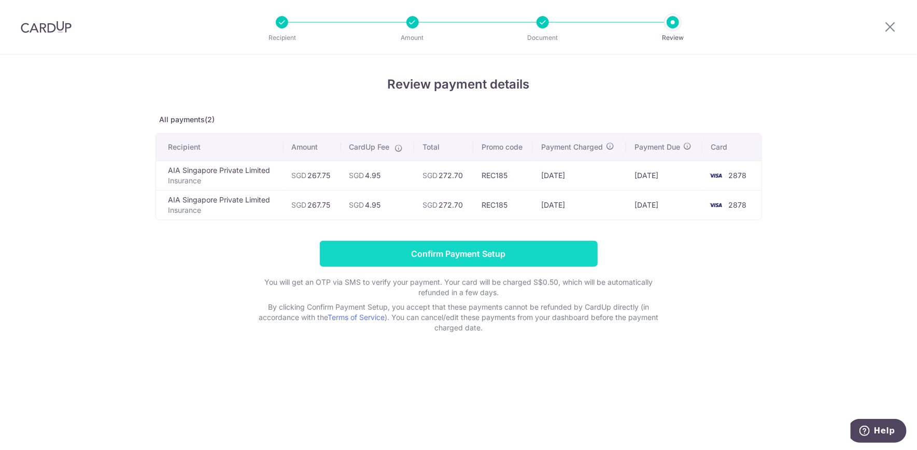
click at [467, 254] on input "Confirm Payment Setup" at bounding box center [459, 254] width 278 height 26
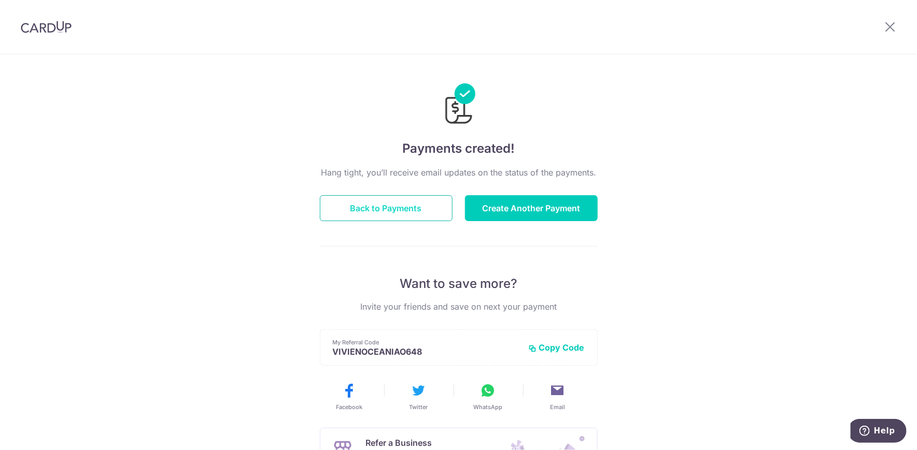
click at [361, 204] on button "Back to Payments" at bounding box center [386, 208] width 133 height 26
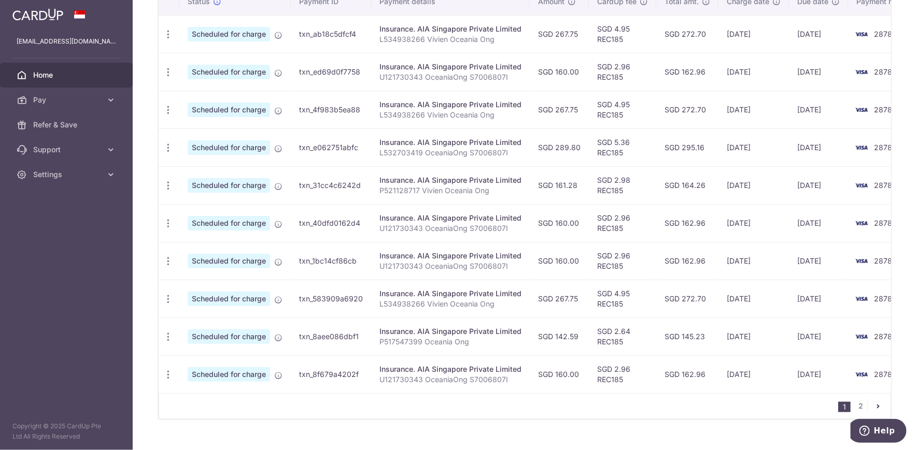
scroll to position [355, 0]
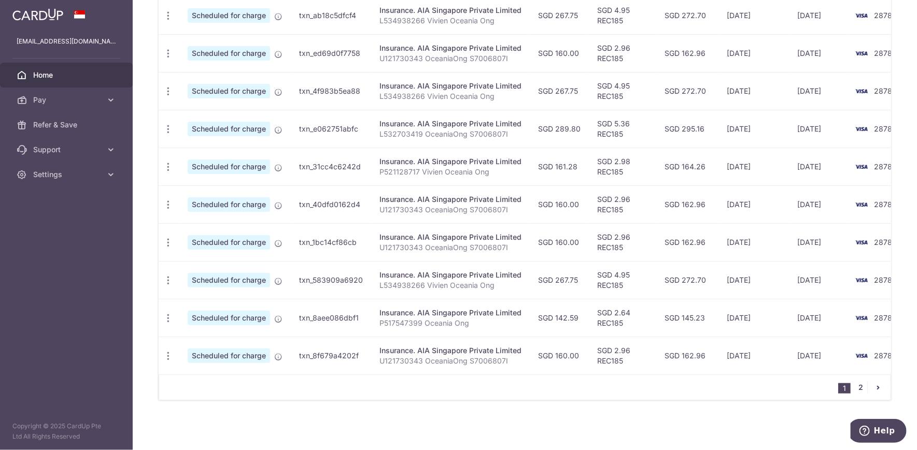
click at [856, 388] on link "2" at bounding box center [861, 387] width 12 height 12
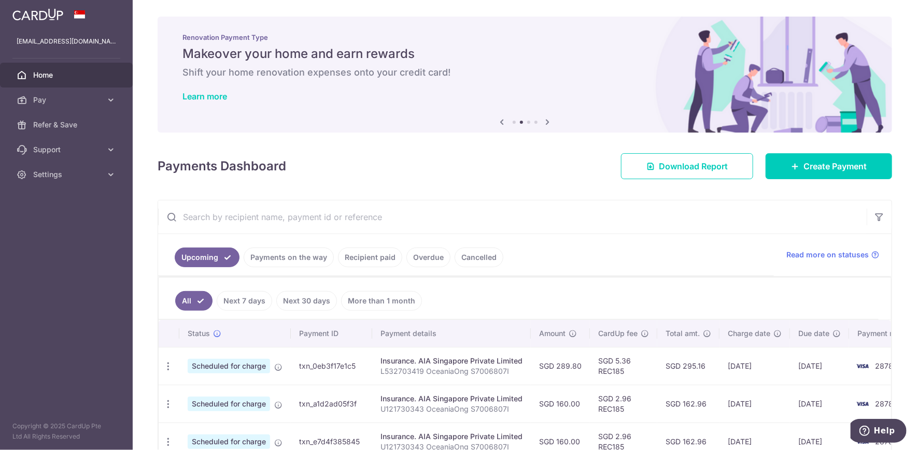
scroll to position [166, 0]
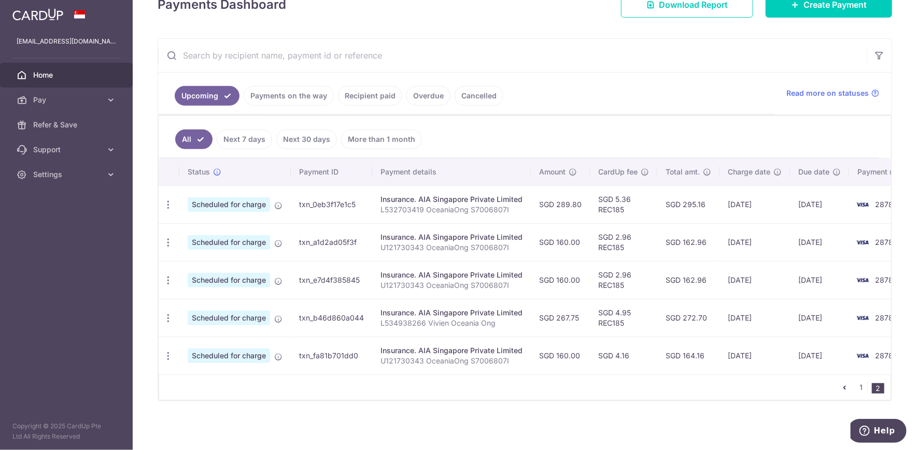
click at [338, 312] on td "txn_b46d860a044" at bounding box center [331, 318] width 81 height 38
click at [337, 312] on td "txn_b46d860a044" at bounding box center [331, 318] width 81 height 38
copy td "txn_b46d860a044"
click at [856, 388] on link "1" at bounding box center [861, 387] width 12 height 12
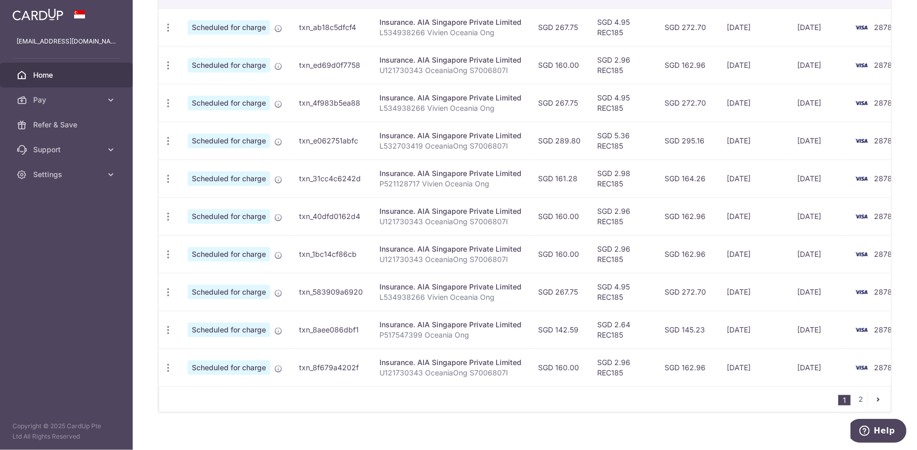
scroll to position [355, 0]
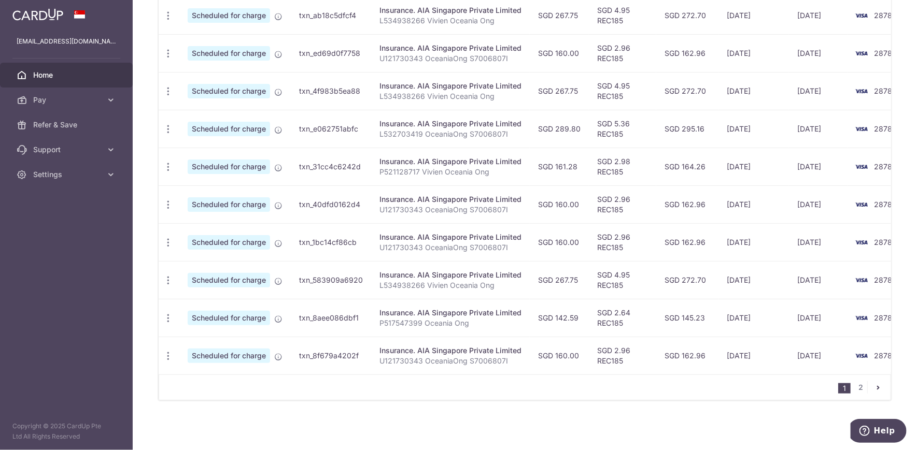
click at [321, 278] on td "txn_583909a6920" at bounding box center [331, 280] width 80 height 38
copy td "txn_583909a6920"
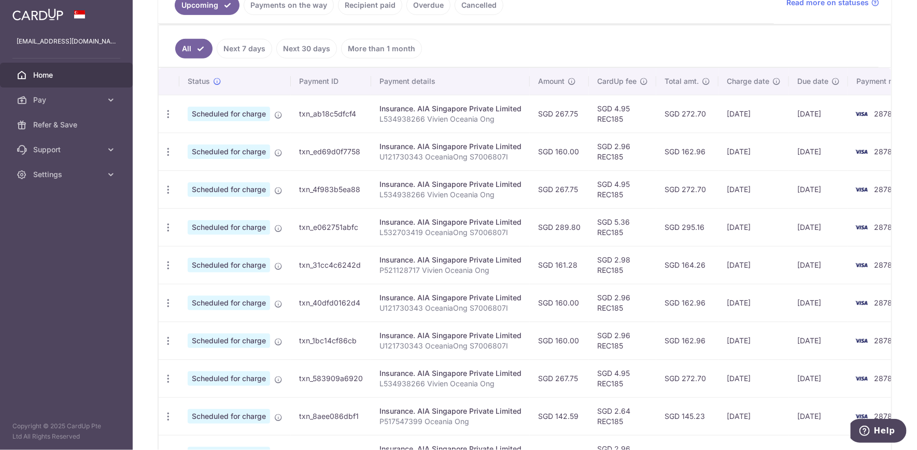
scroll to position [239, 0]
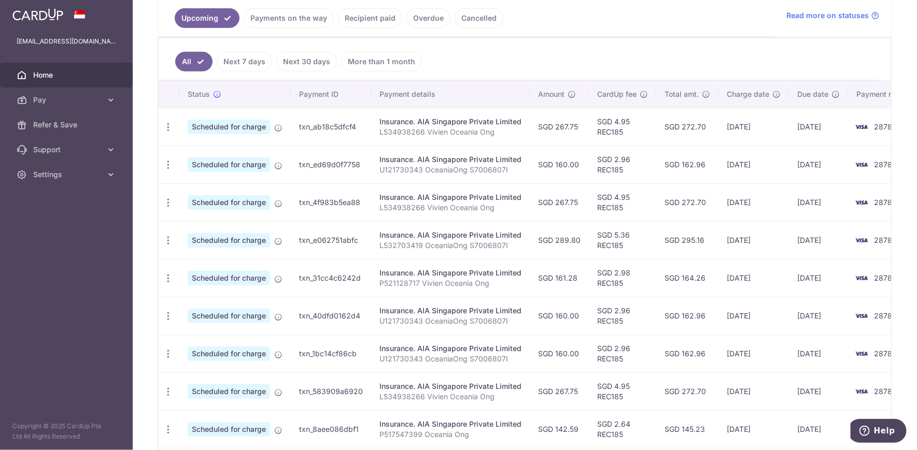
click at [334, 200] on td "txn_4f983b5ea88" at bounding box center [331, 202] width 80 height 38
copy td "txn_4f983b5ea88"
click at [314, 126] on td "txn_ab18c5dfcf4" at bounding box center [331, 127] width 80 height 38
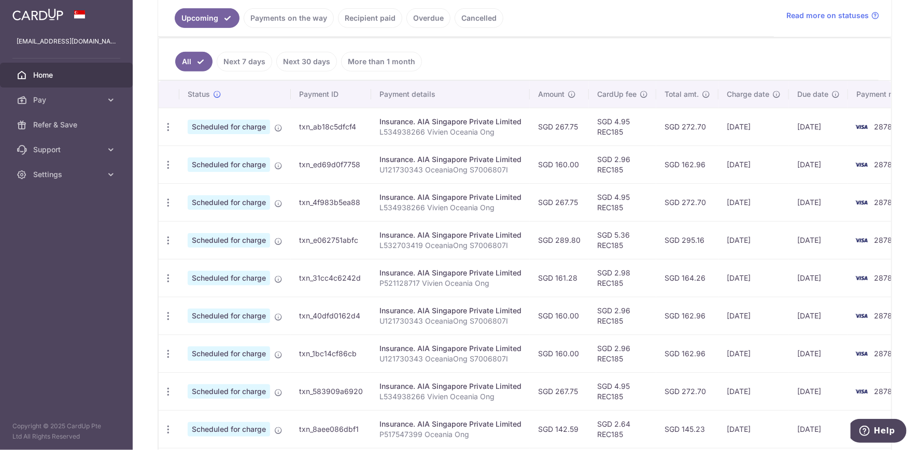
copy td "txn_ab18c5dfcf4"
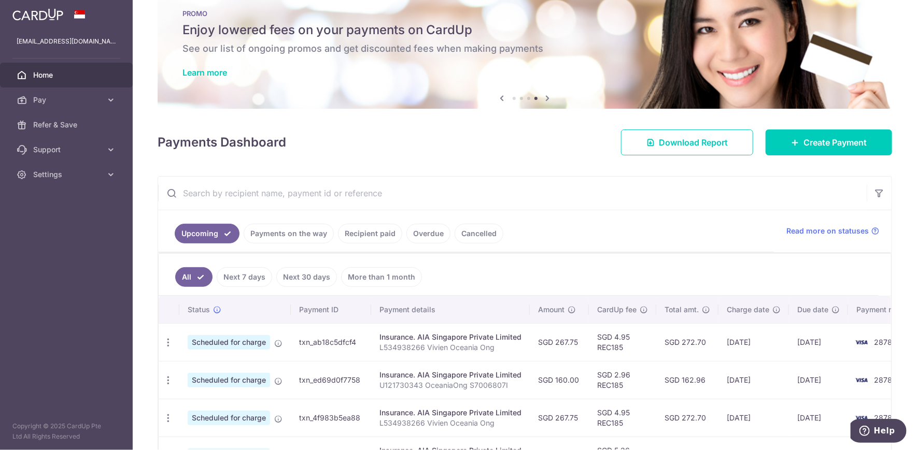
scroll to position [0, 0]
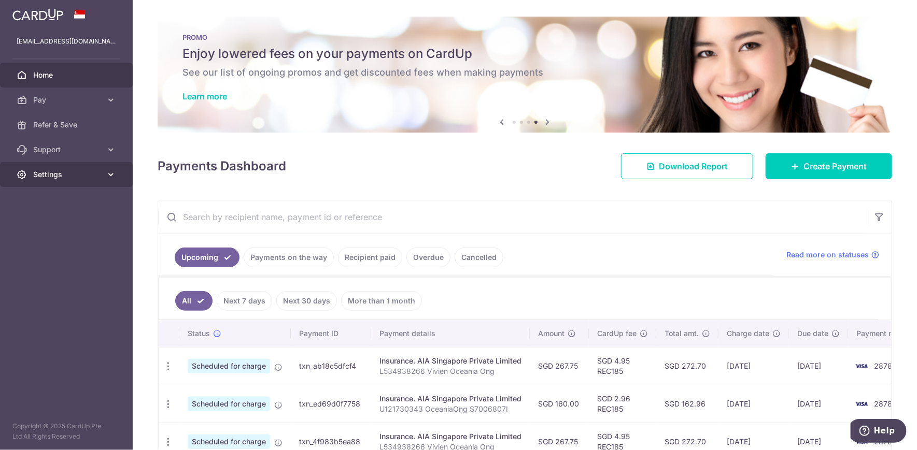
click at [92, 173] on span "Settings" at bounding box center [67, 174] width 68 height 10
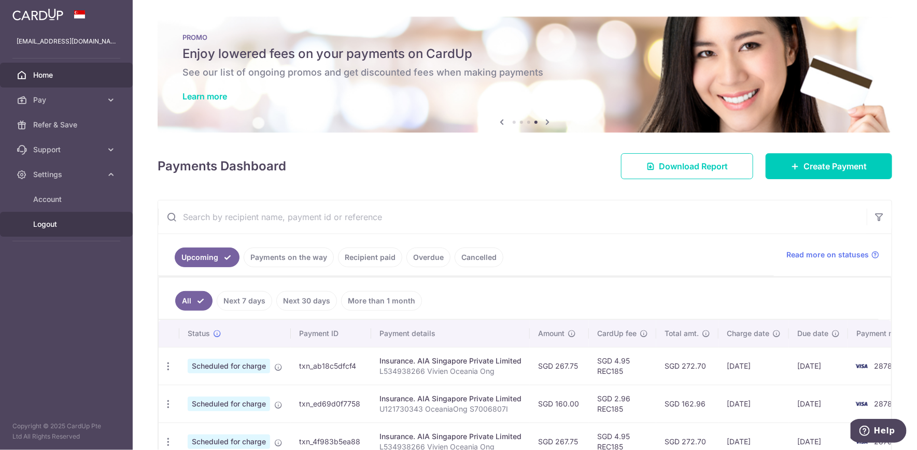
click at [43, 225] on span "Logout" at bounding box center [67, 224] width 68 height 10
